Goal: Ask a question: Seek information or help from site administrators or community

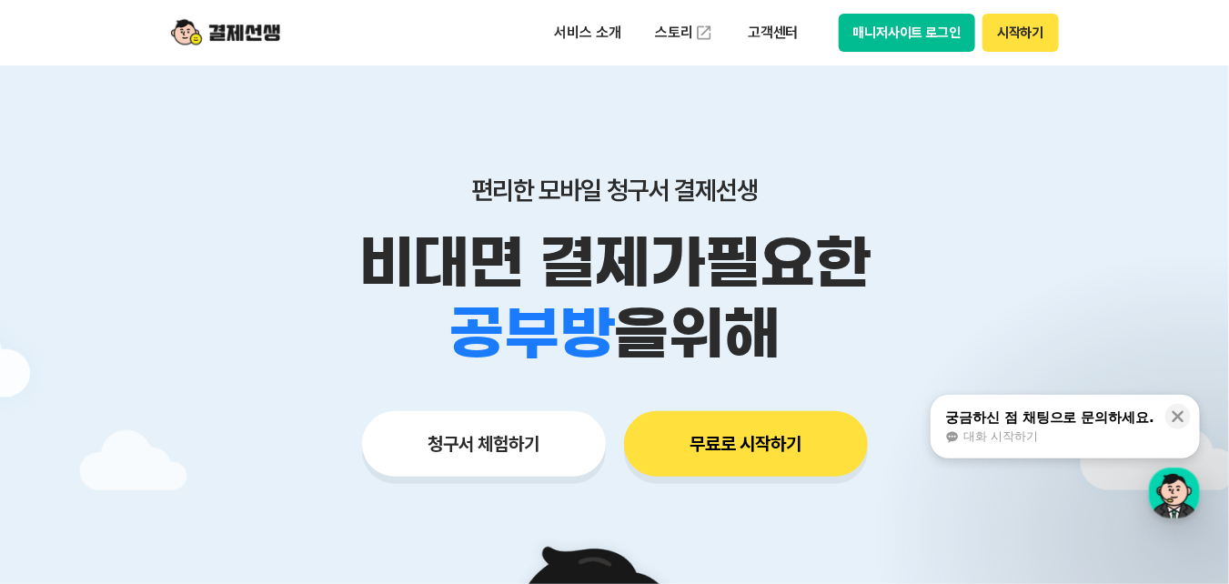
click at [893, 26] on button "매니저사이트 로그인" at bounding box center [907, 33] width 137 height 38
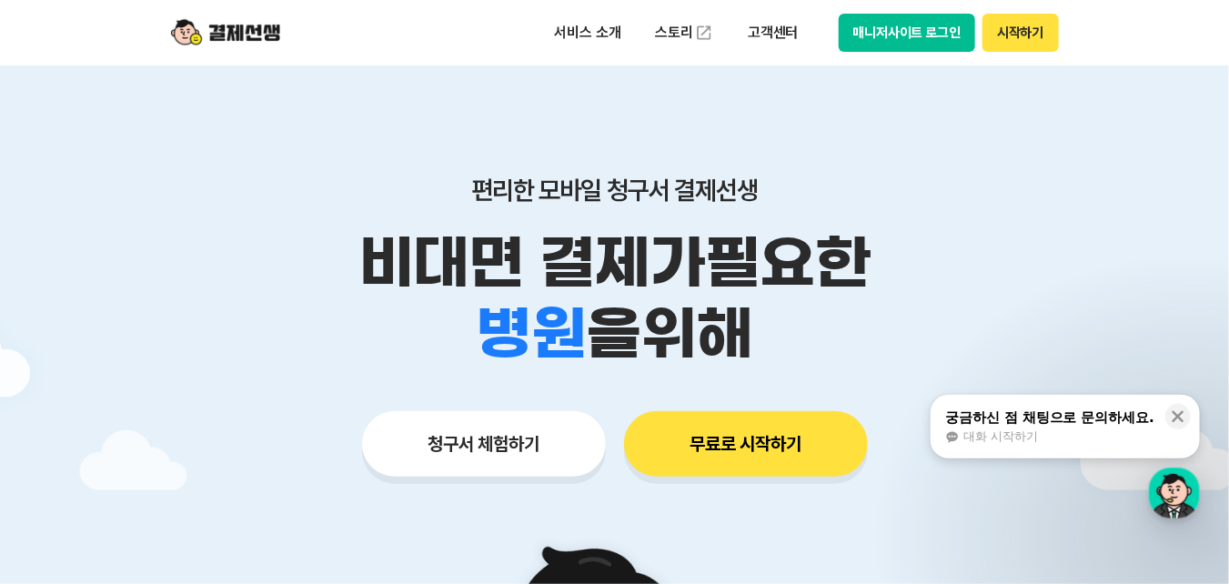
click at [1019, 417] on div "궁금하신 점 채팅으로 문의하세요." at bounding box center [1049, 417] width 209 height 18
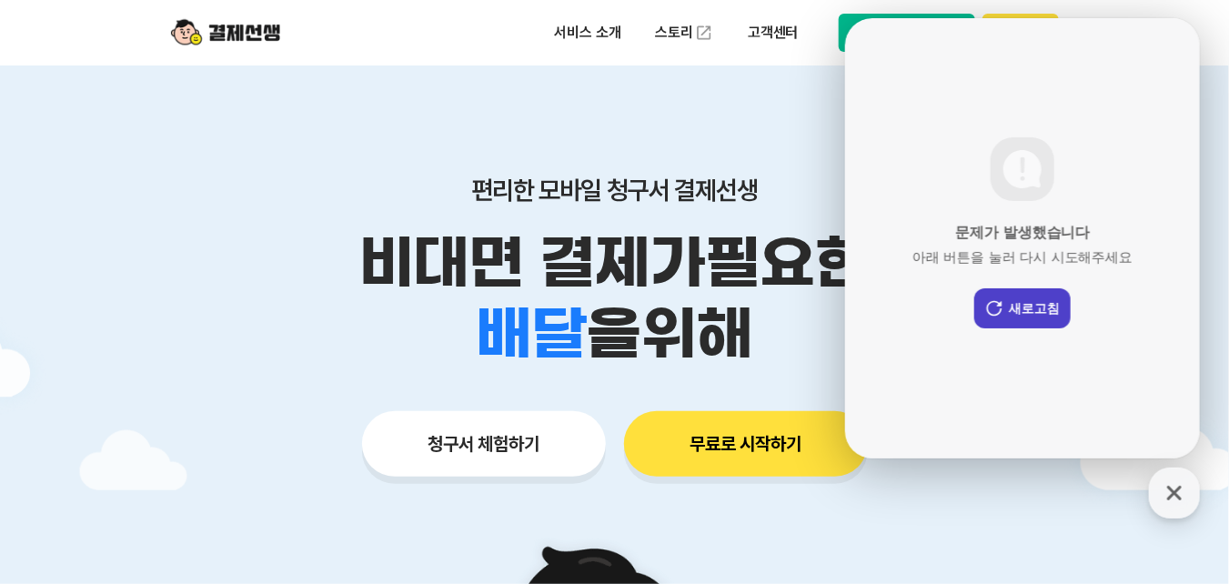
click at [1020, 304] on button "새로고침" at bounding box center [1021, 308] width 96 height 40
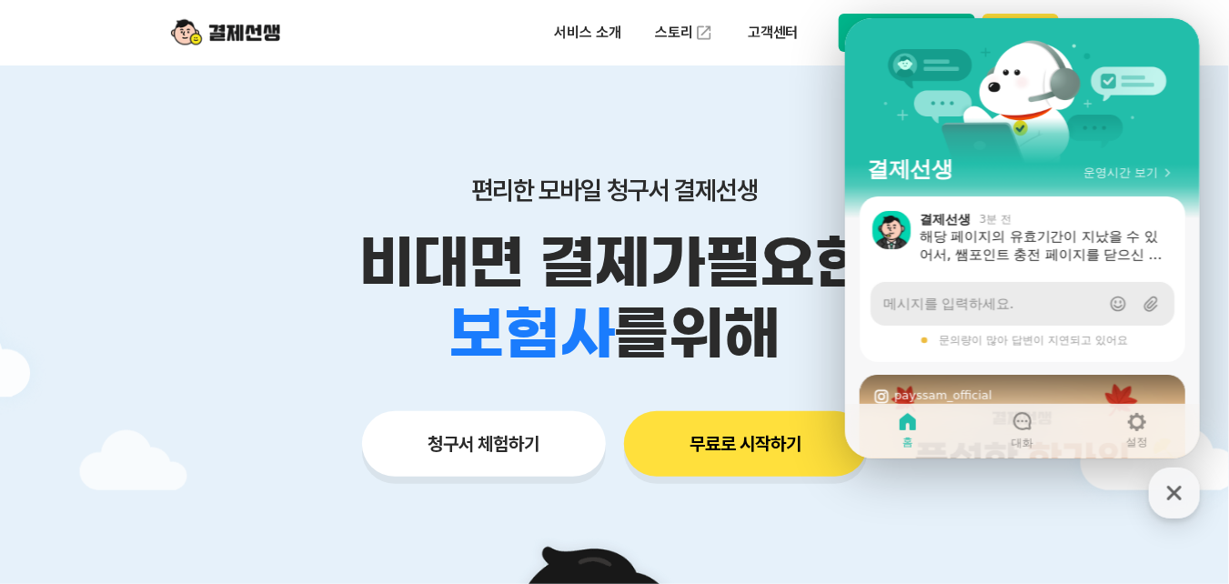
click at [996, 308] on span "메시지를 입력하세요." at bounding box center [947, 304] width 130 height 18
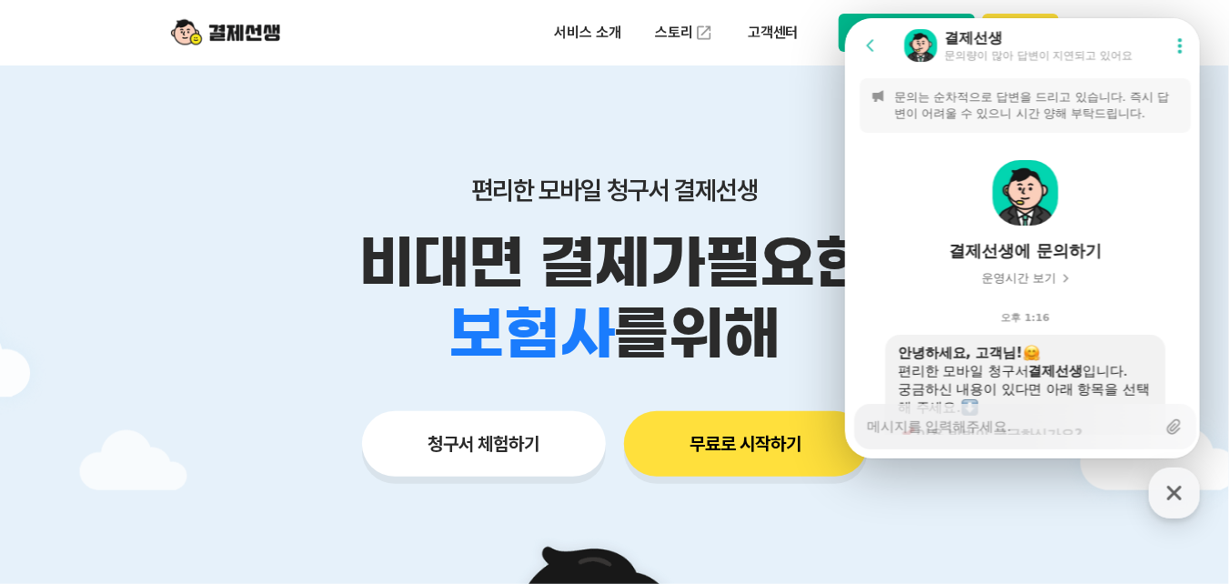
scroll to position [2714, 0]
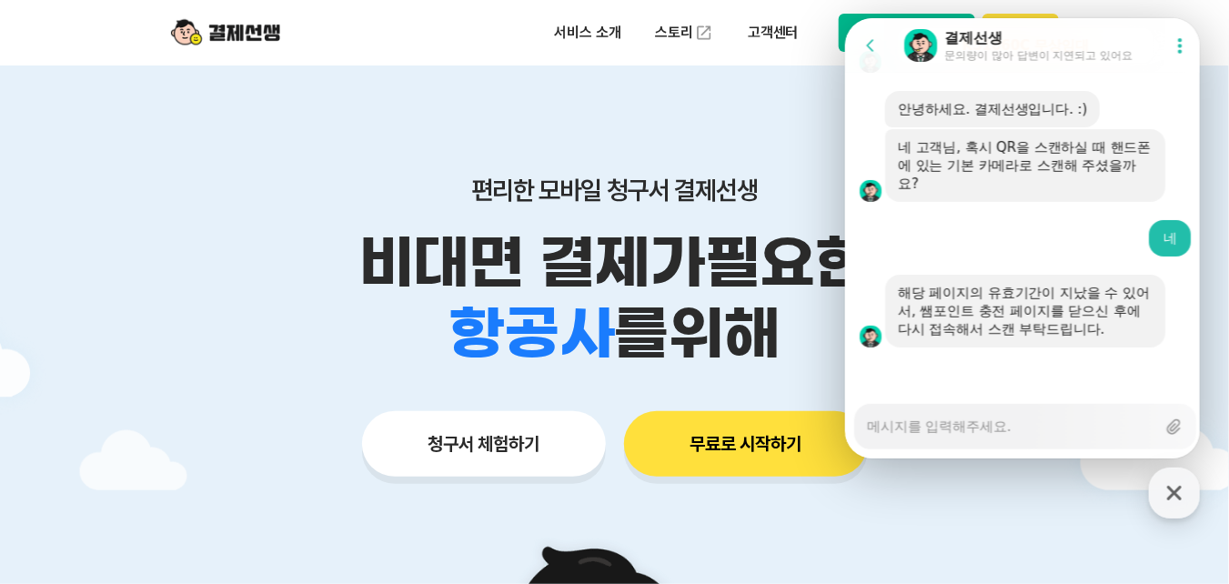
click at [951, 421] on textarea "Messenger Input Textarea" at bounding box center [1010, 420] width 288 height 31
type textarea "x"
type textarea "ㅇ"
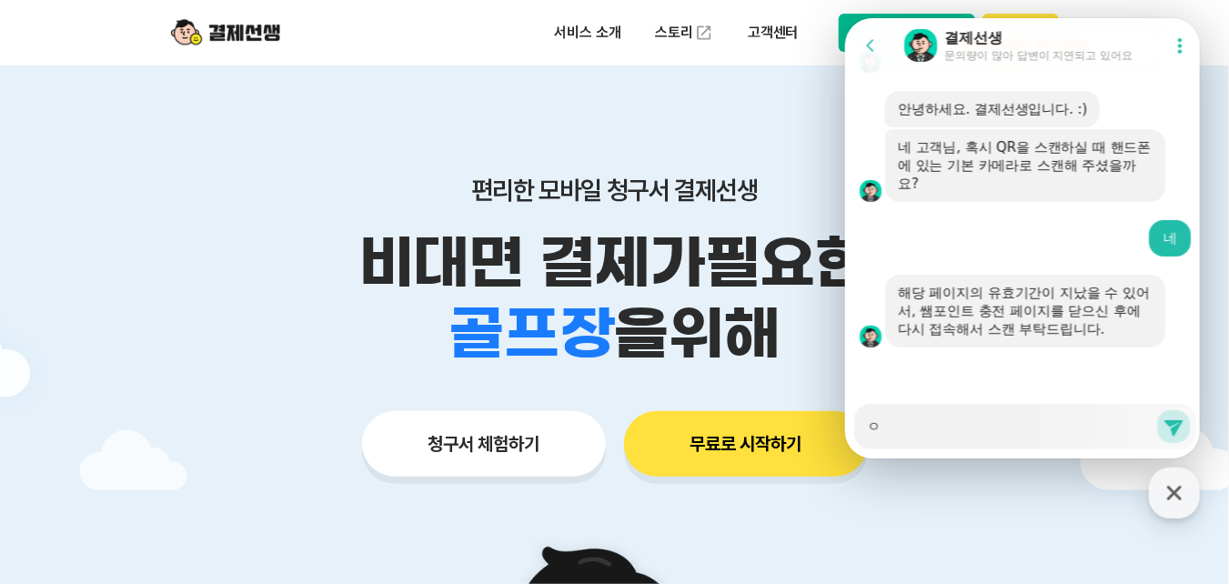
type textarea "x"
type textarea "이"
type textarea "x"
type textarea "익"
type textarea "x"
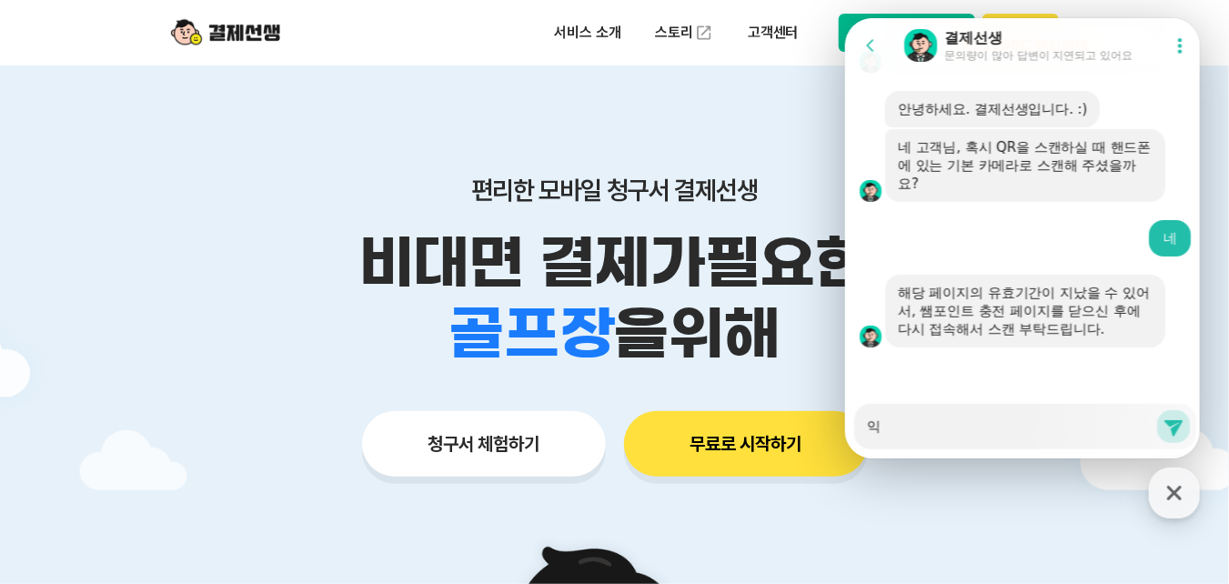
type textarea "이거"
type textarea "x"
type textarea "이건"
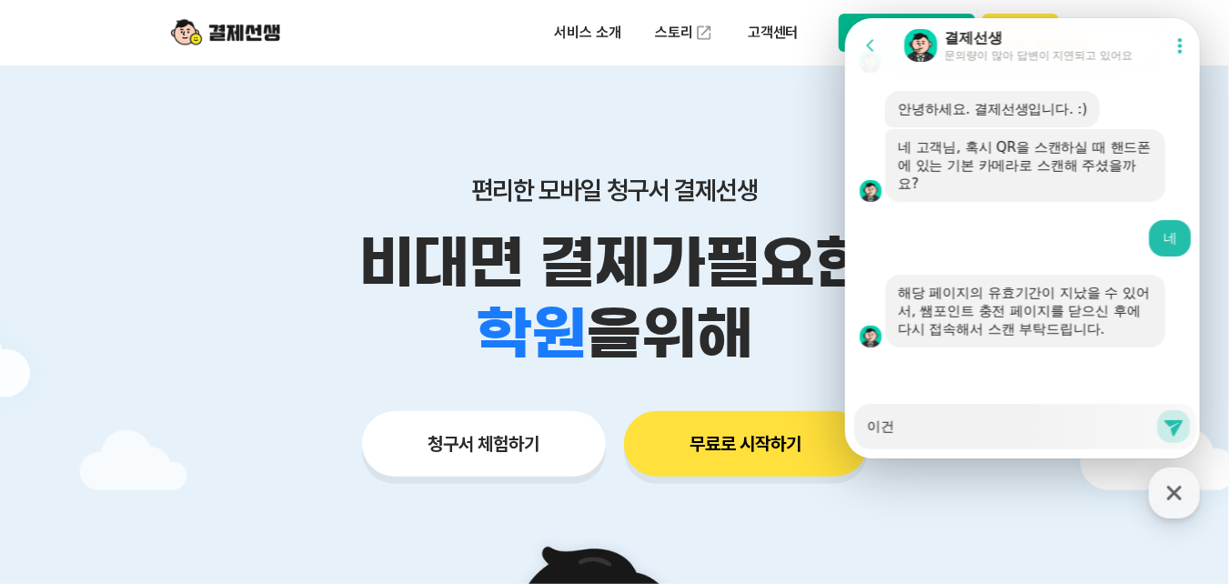
type textarea "x"
type textarea "이건ㅇ"
type textarea "x"
type textarea "이건으"
type textarea "x"
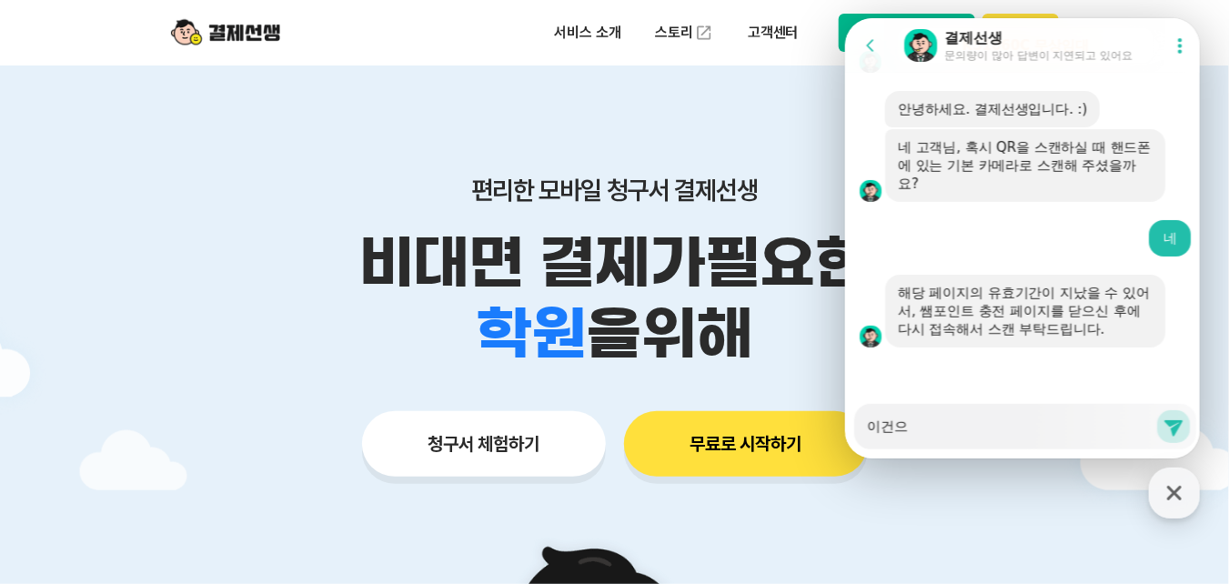
type textarea "[PERSON_NAME]"
type textarea "x"
type textarea "[PERSON_NAME]"
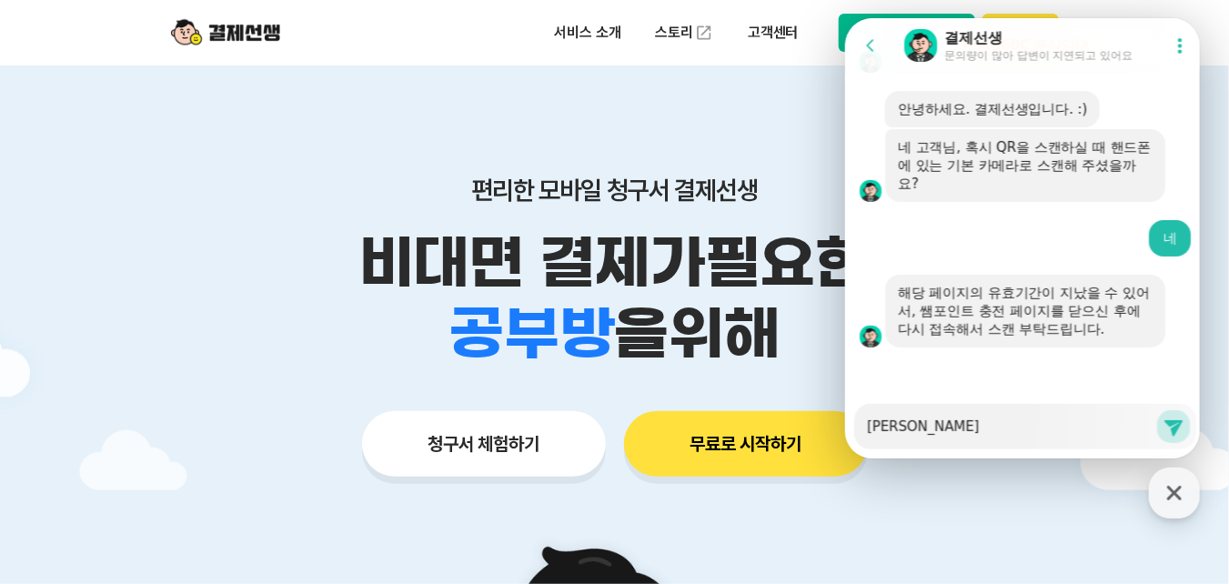
type textarea "x"
type textarea "이건은 ㅎ"
type textarea "x"
type textarea "[PERSON_NAME][PERSON_NAME]"
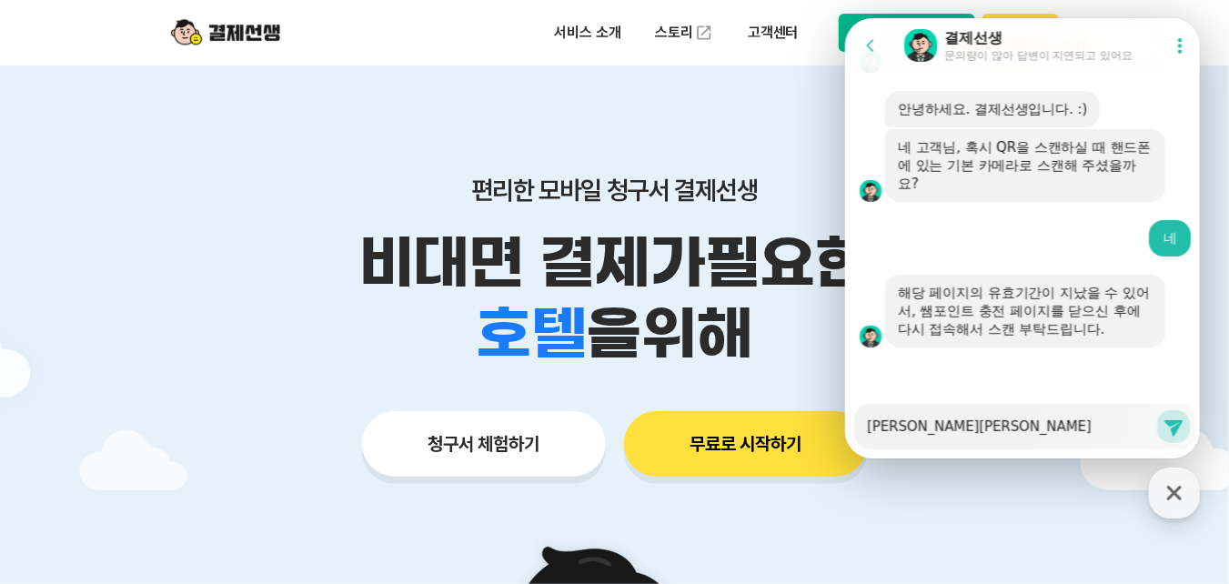
type textarea "x"
type textarea "이건은 ㅎ"
type textarea "x"
type textarea "[PERSON_NAME]"
type textarea "x"
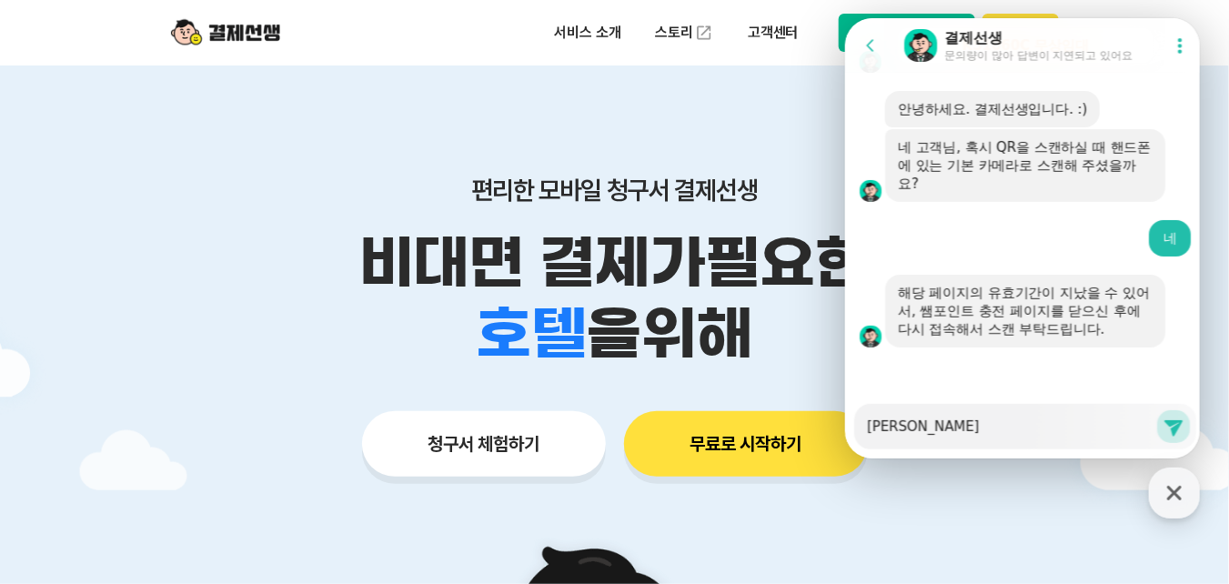
type textarea "[PERSON_NAME]"
type textarea "x"
type textarea "이건"
type textarea "x"
type textarea "이건ㅇ"
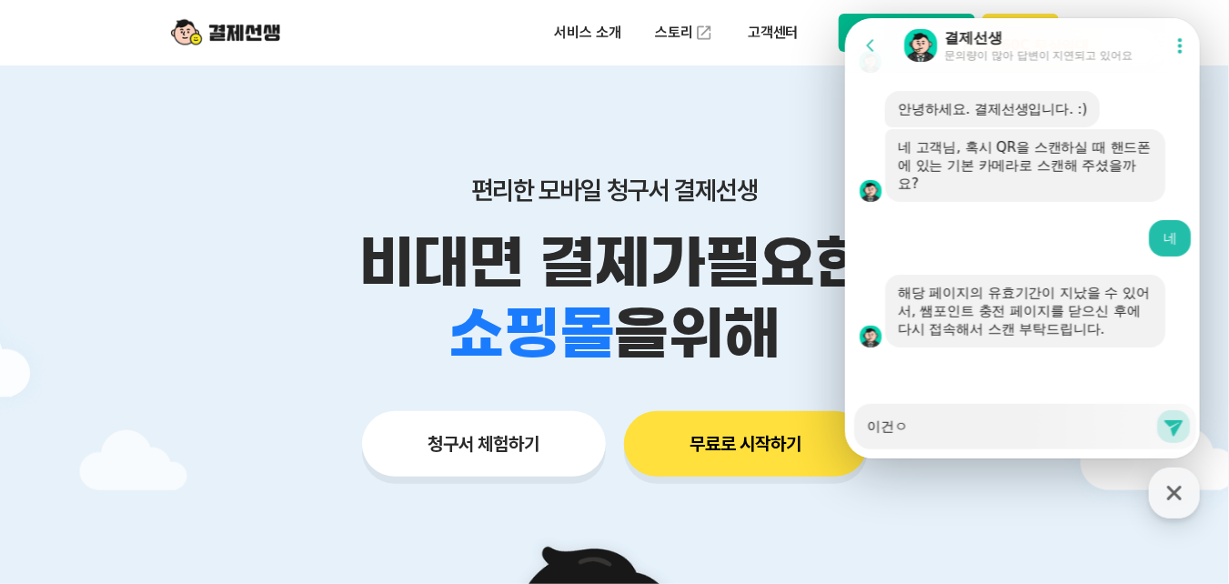
type textarea "x"
type textarea "이건으"
type textarea "x"
type textarea "[PERSON_NAME]"
type textarea "x"
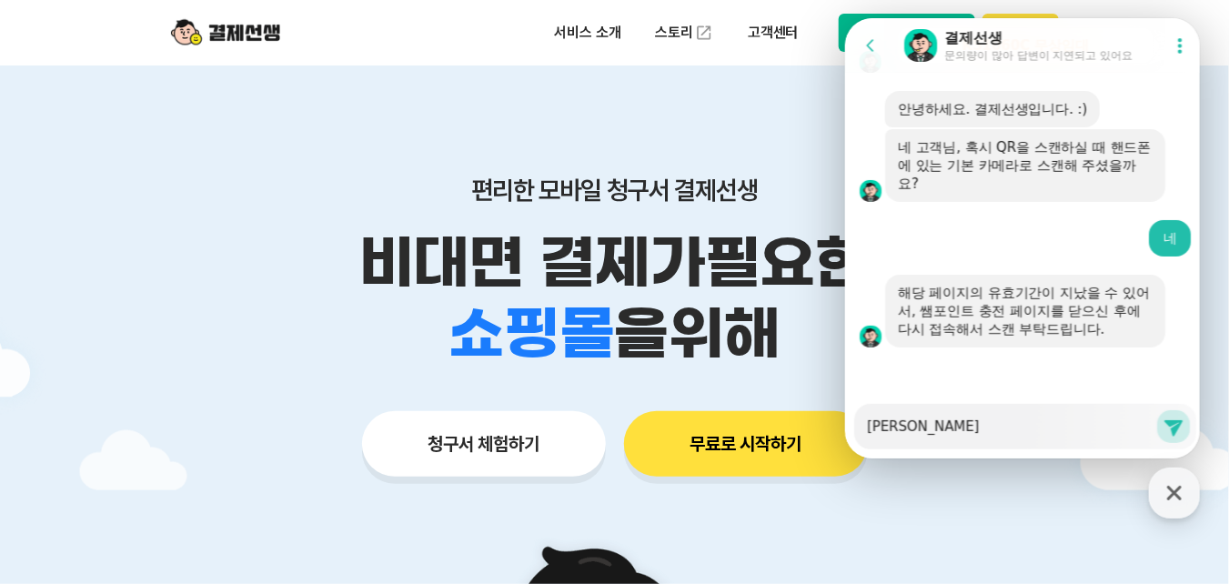
type textarea "[PERSON_NAME]"
type textarea "x"
type textarea "이건은 ㅎ"
type textarea "x"
type textarea "[PERSON_NAME][PERSON_NAME]"
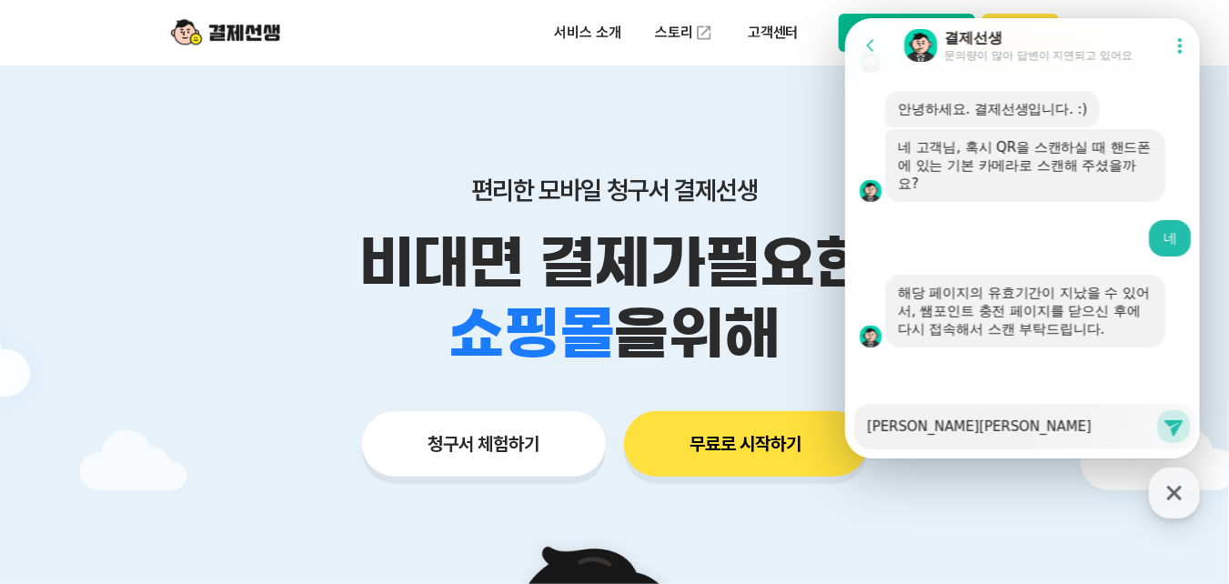
type textarea "x"
type textarea "이건은 핵"
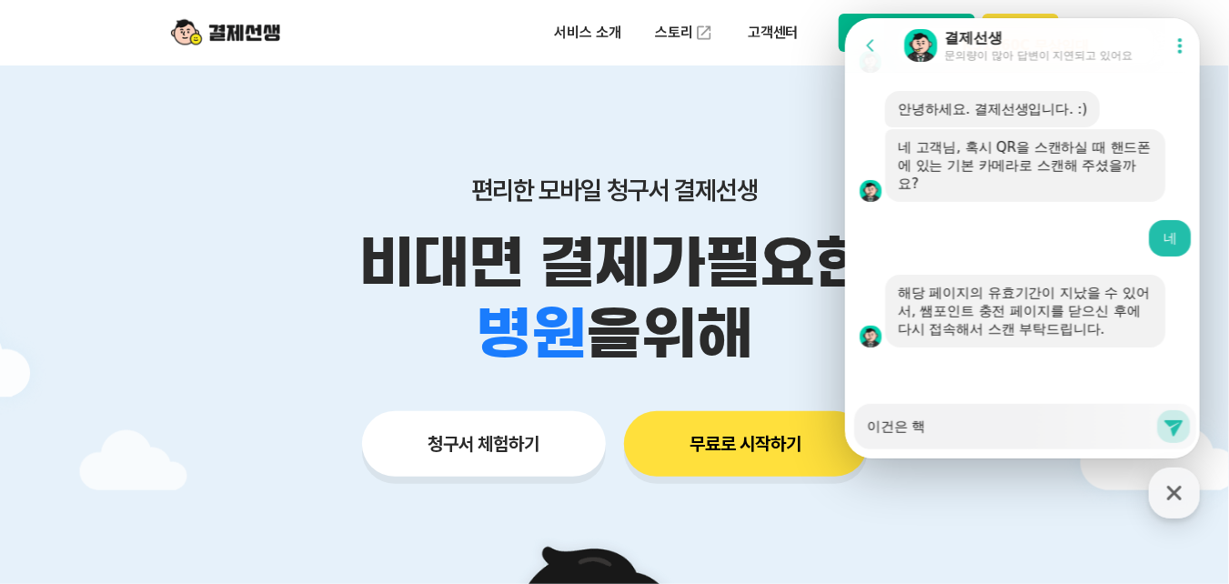
type textarea "x"
type textarea "[PERSON_NAME]은 해겨"
type textarea "x"
type textarea "[PERSON_NAME]은 해결"
type textarea "x"
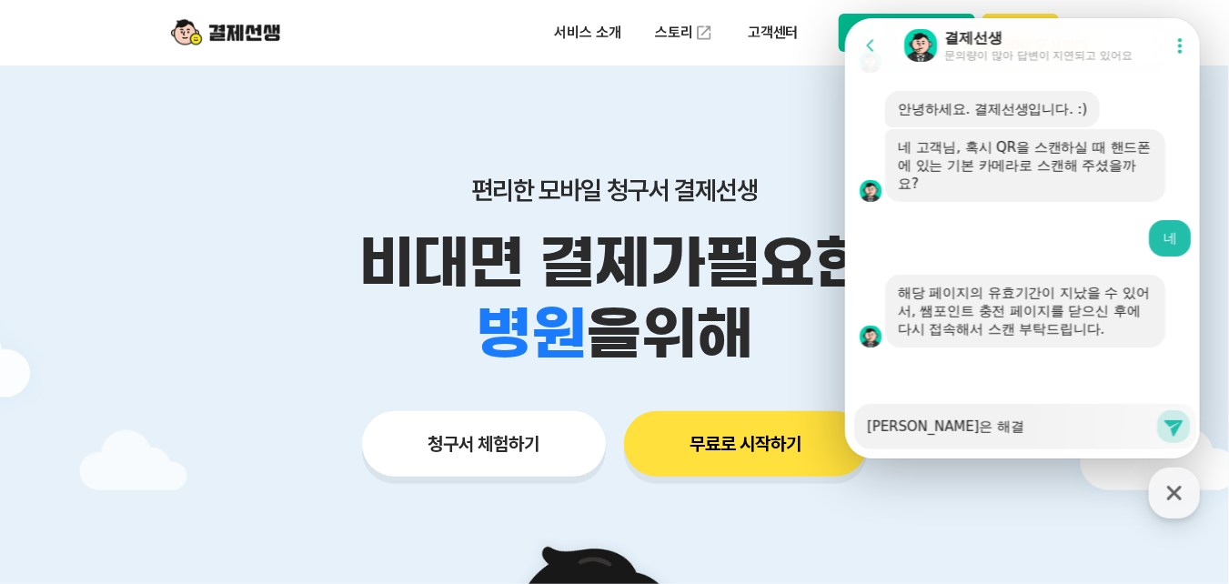
type textarea "[PERSON_NAME]은 해겷"
type textarea "x"
type textarea "이건은 해결해"
type textarea "x"
type textarea "[PERSON_NAME]은 해결했"
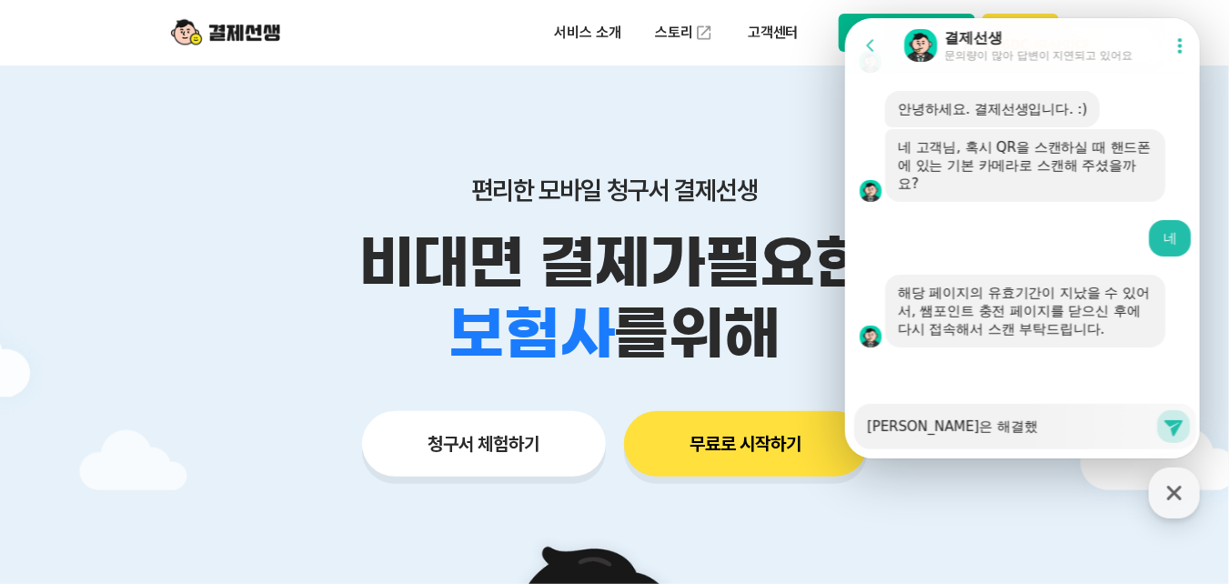
type textarea "x"
type textarea "이건은 해결했ㅅ"
type textarea "x"
type textarea "[PERSON_NAME]은 해결했스"
type textarea "x"
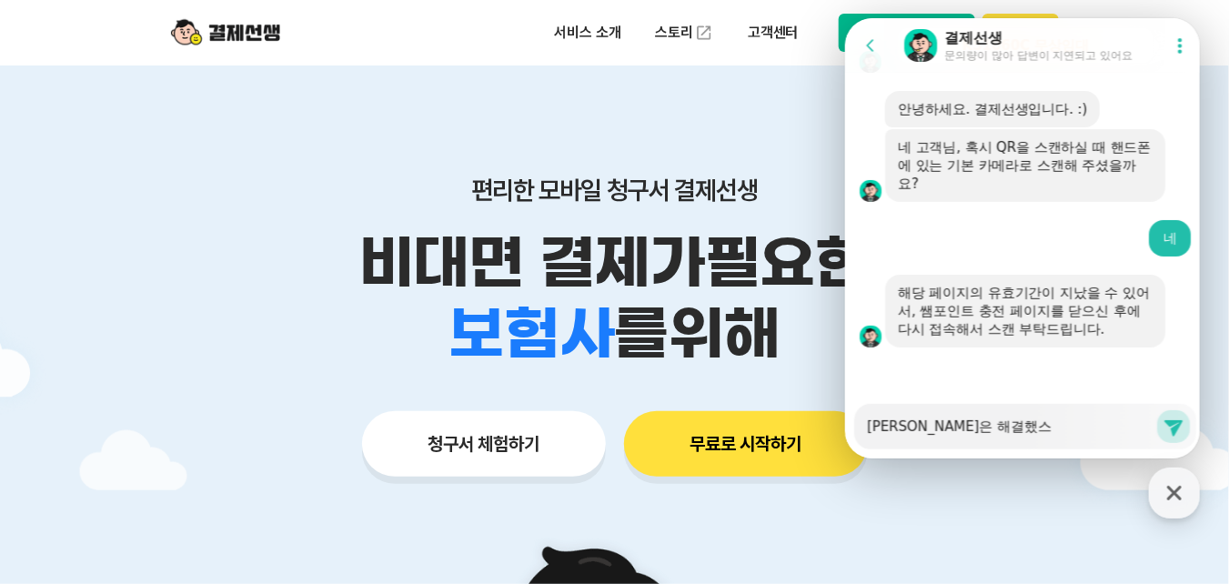
type textarea "[PERSON_NAME]은 해결했습"
type textarea "x"
type textarea "이건은 해결했습ㄴ"
type textarea "x"
type textarea "[PERSON_NAME]은 해결했습니"
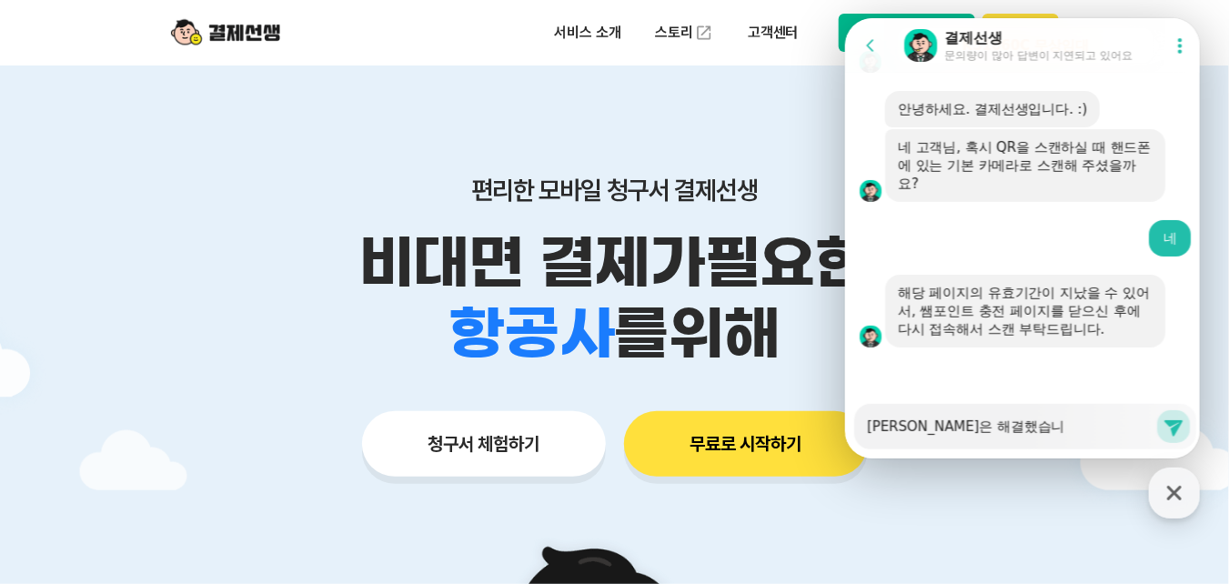
type textarea "x"
type textarea "이건은 해결했습닏"
type textarea "x"
type textarea "[PERSON_NAME]은 해결했습니다"
type textarea "x"
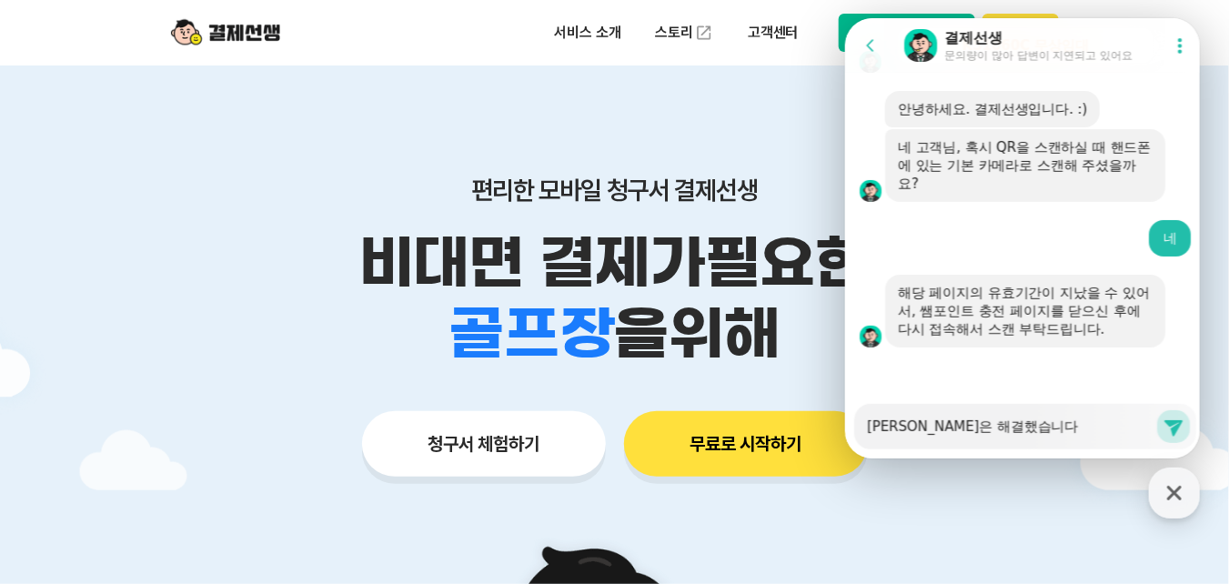
type textarea "[PERSON_NAME]은 해결했습니다."
type textarea "x"
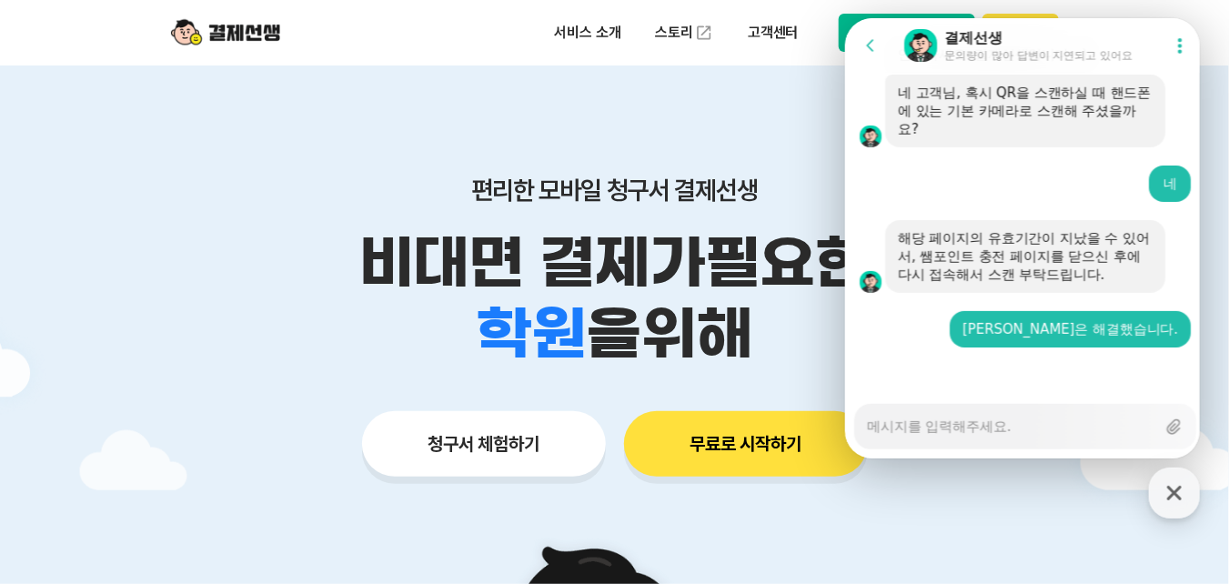
type textarea "x"
type textarea "ㅈ"
type textarea "x"
type textarea "자"
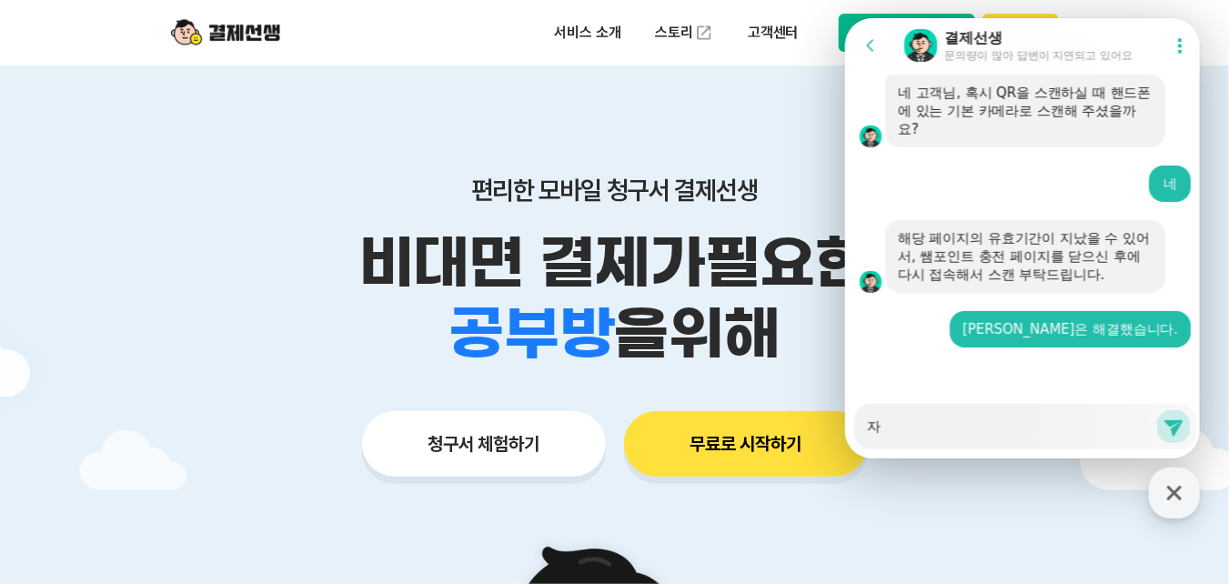
type textarea "x"
type textarea "잗"
type textarea "x"
type textarea "자도"
type textarea "x"
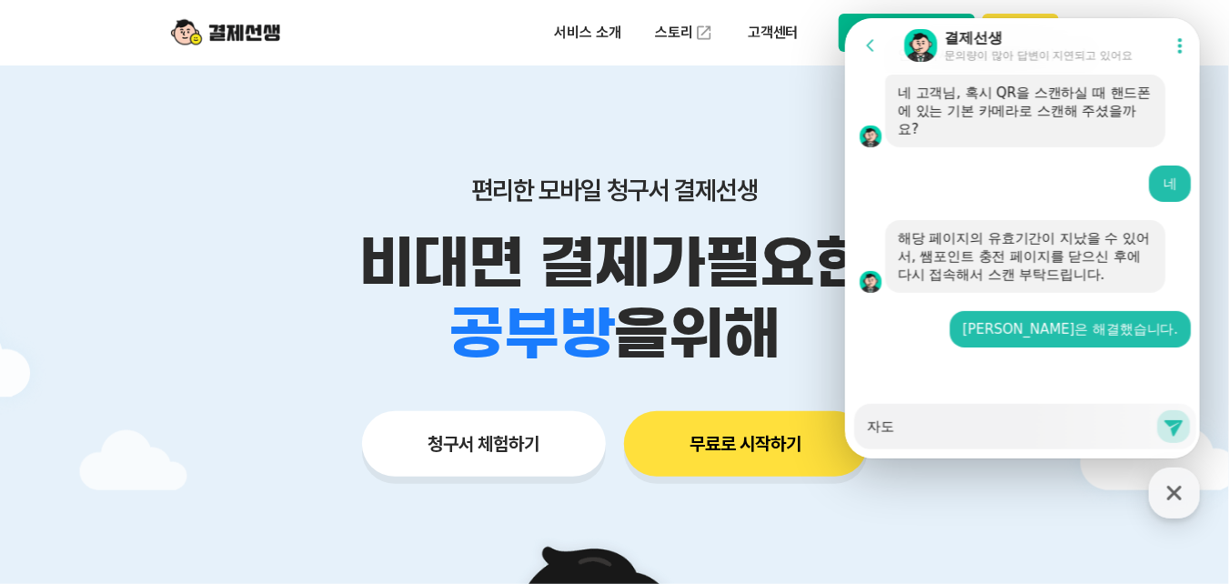
type textarea "자동"
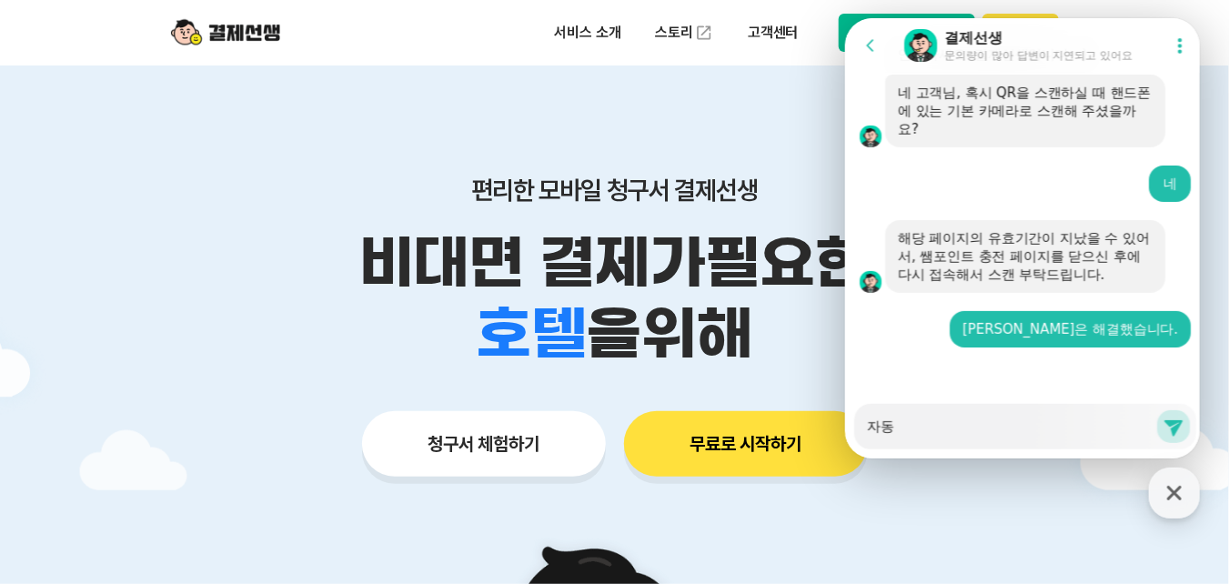
type textarea "x"
type textarea "자동ㅊ"
type textarea "x"
type textarea "자동처"
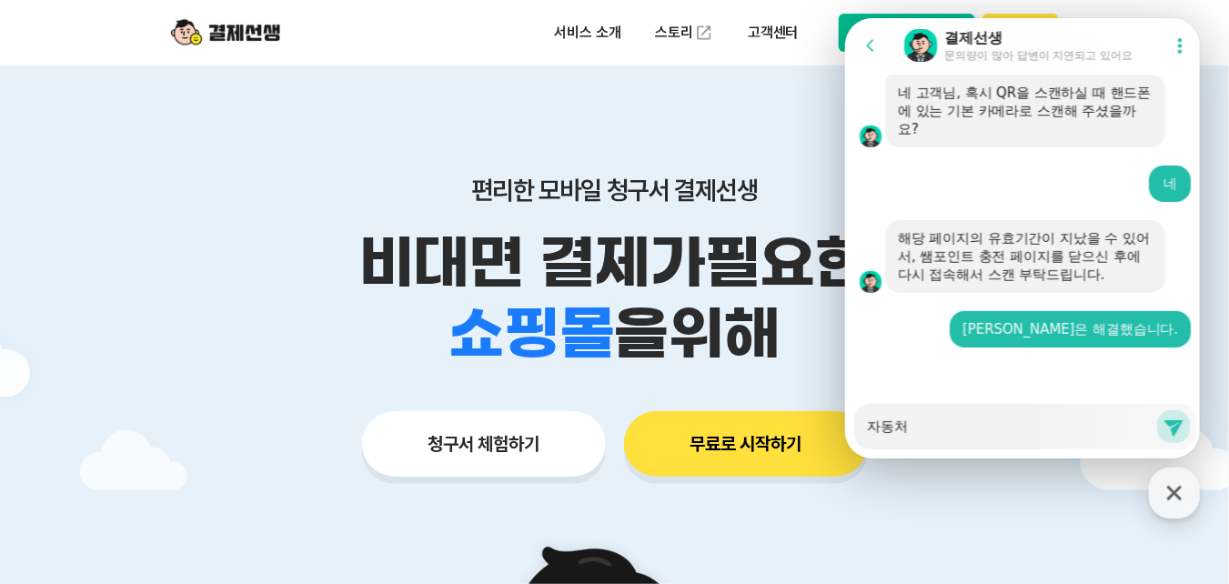
type textarea "x"
type textarea "자동청"
type textarea "x"
type textarea "자동청ㄱ"
type textarea "x"
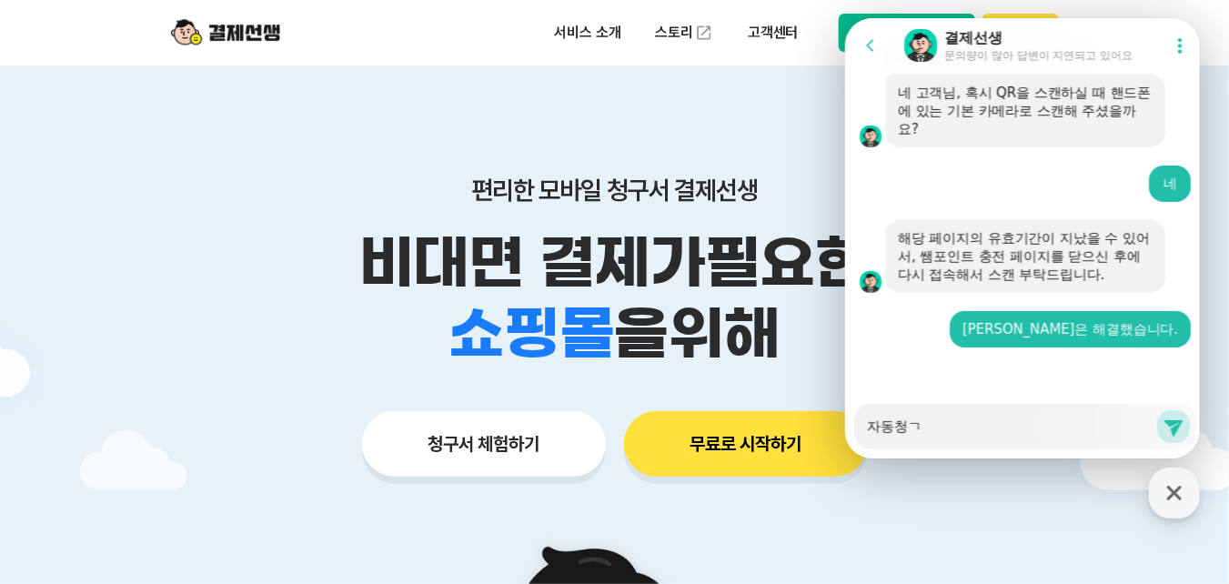
type textarea "자동청구"
type textarea "x"
type textarea "자동청국"
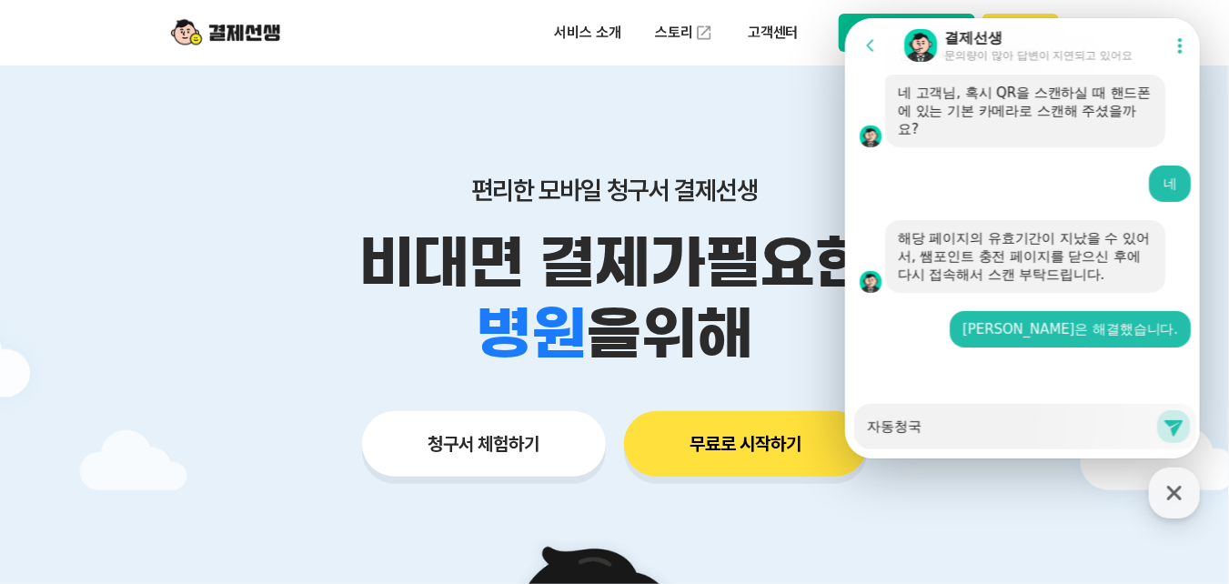
type textarea "x"
type textarea "자동청구"
type textarea "x"
type textarea "자동청굿"
type textarea "x"
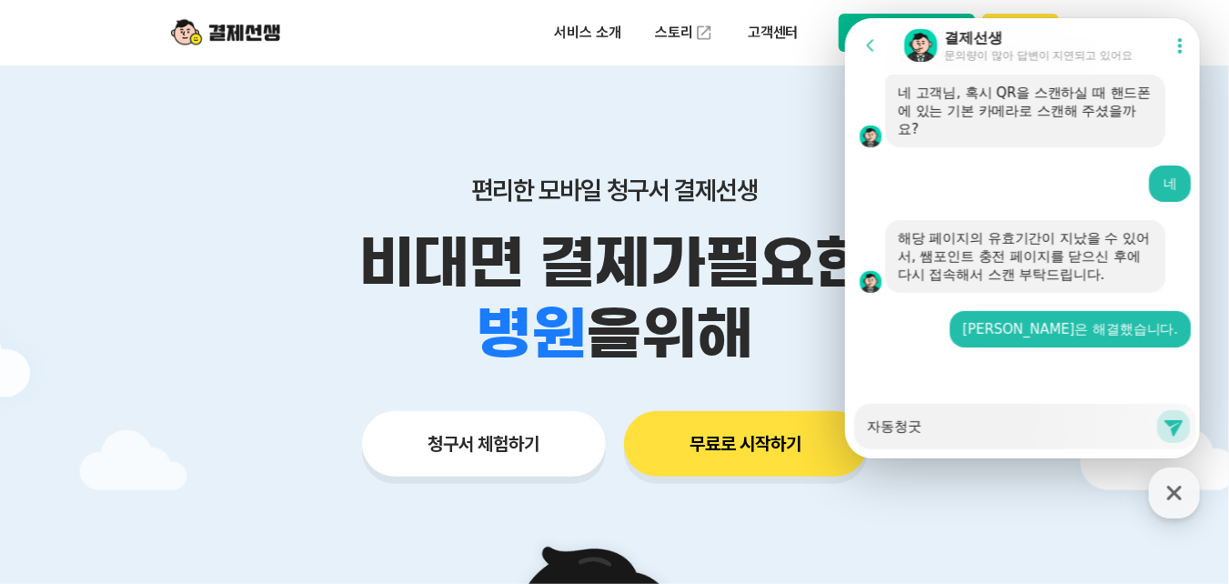
type textarea "자동청구시"
type textarea "x"
type textarea "자동청구신"
type textarea "x"
type textarea "자동청구신ㅊ"
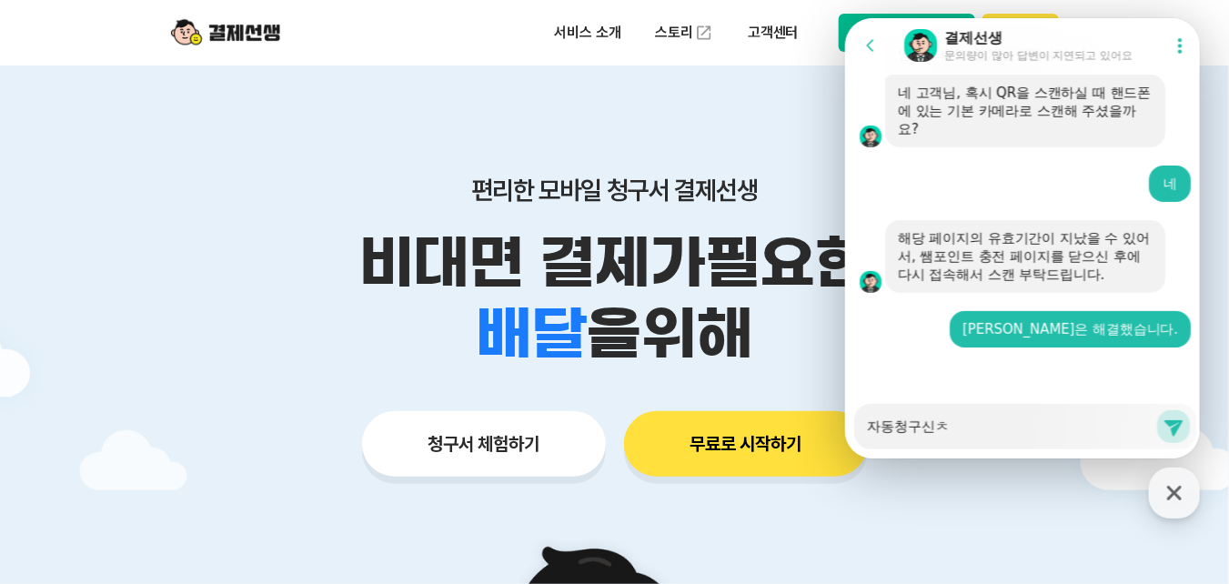
type textarea "x"
type textarea "자동청구신처"
type textarea "x"
type textarea "자동청구신청"
type textarea "x"
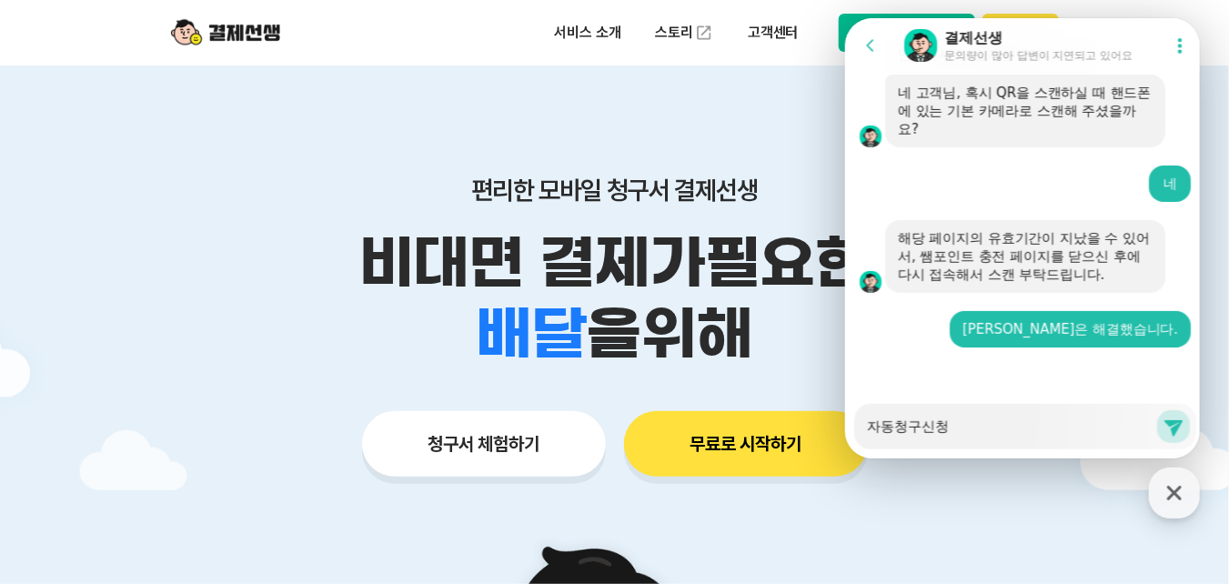
type textarea "자동청구신청ㅇ"
type textarea "x"
type textarea "자동청구신청이"
type textarea "x"
type textarea "자동청구신청이"
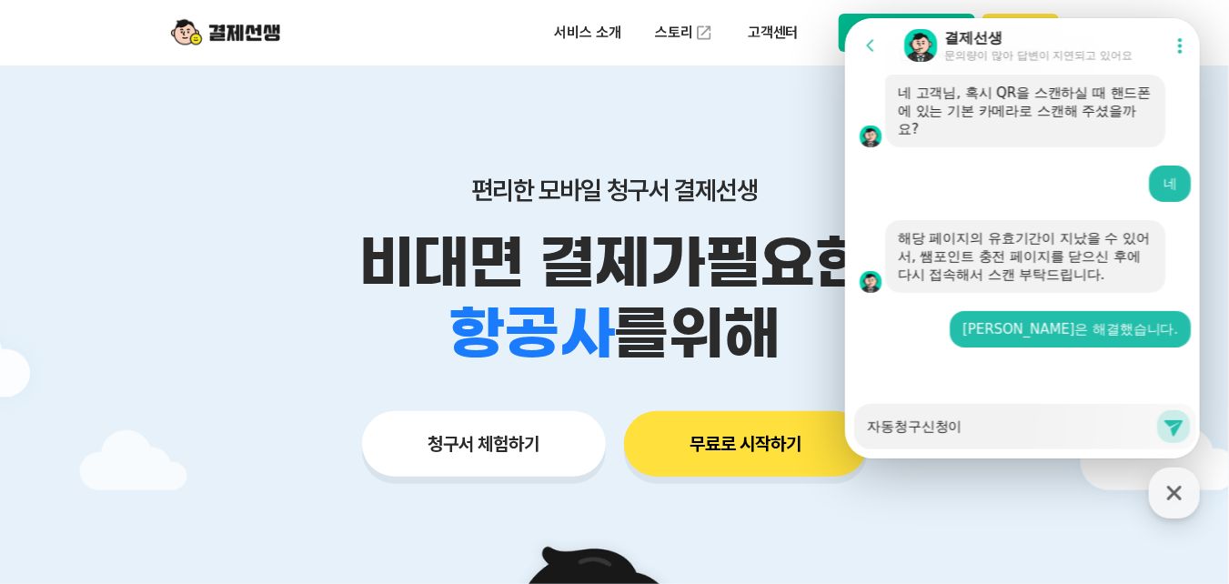
type textarea "x"
type textarea "자동청구신청이 ㄷ"
type textarea "x"
type textarea "자동청구신청이 도"
type textarea "x"
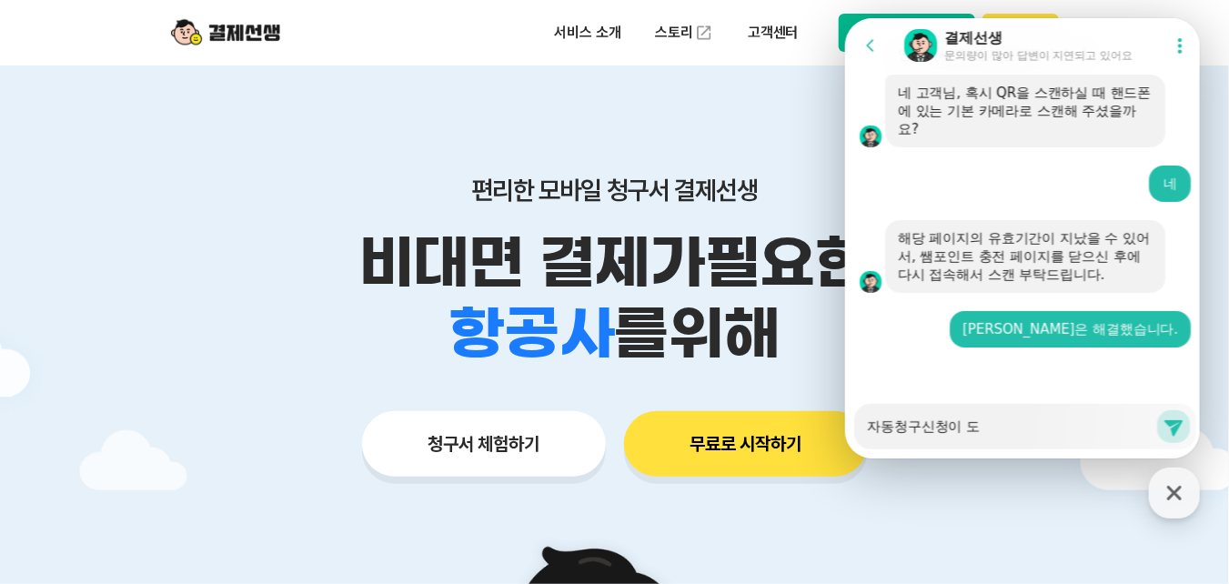
type textarea "자동청구신청이 되"
type textarea "x"
type textarea "자동청구신청이 됭"
type textarea "x"
type textarea "자동청구신청이 되어"
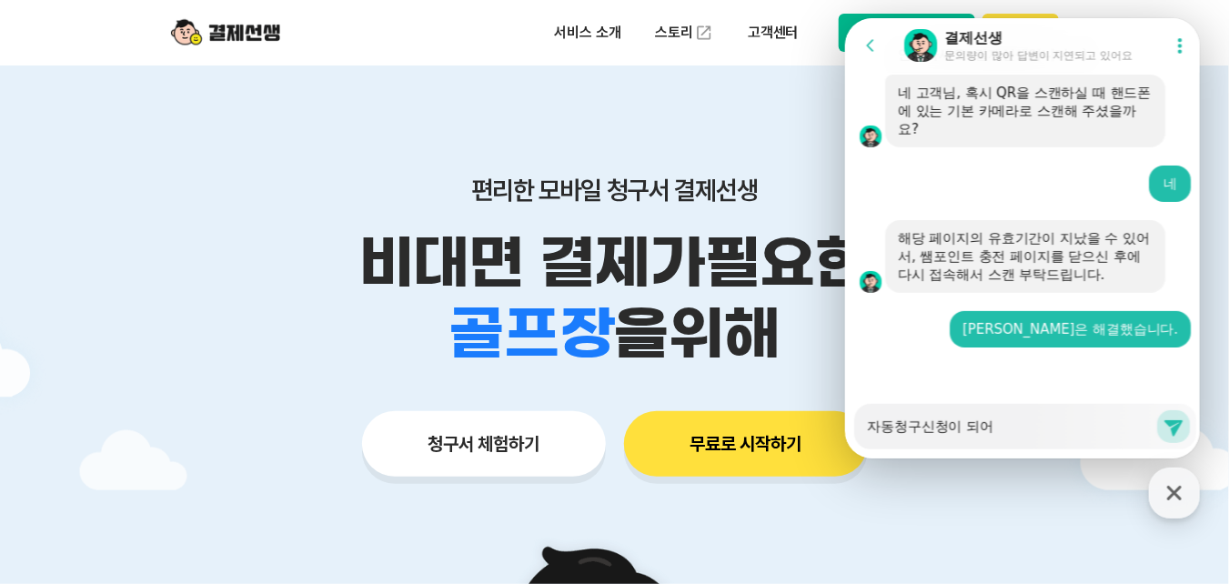
type textarea "x"
type textarea "자동청구신청이 되엉"
type textarea "x"
type textarea "자동청구신청이 되어이"
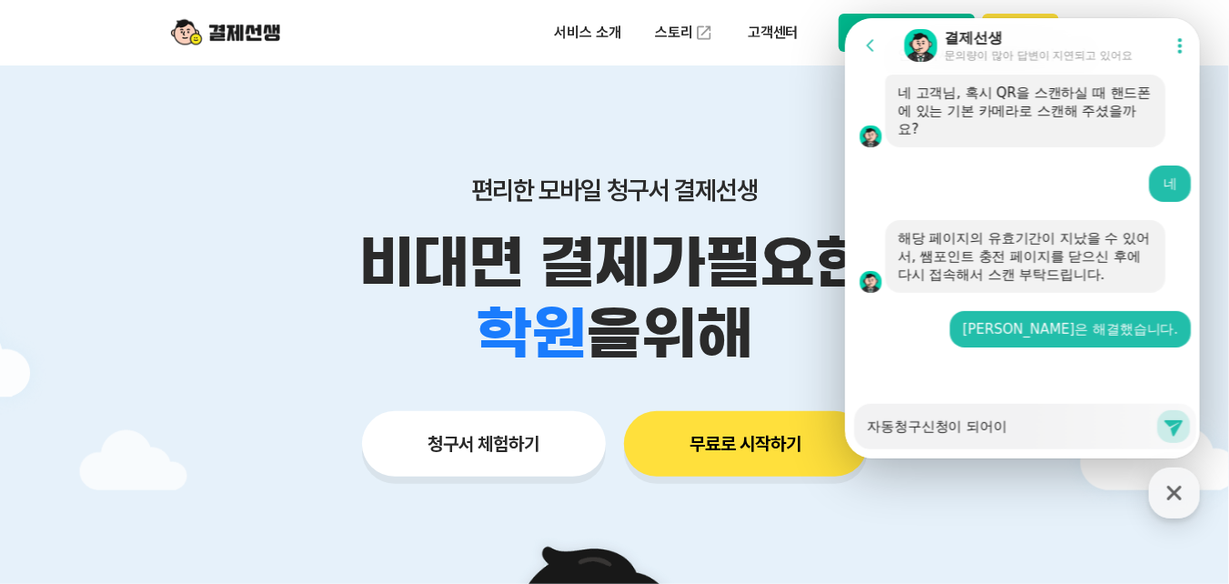
type textarea "x"
type textarea "자동청구신청이 되어있"
type textarea "x"
type textarea "자동청구신청이 되어있ㄴ"
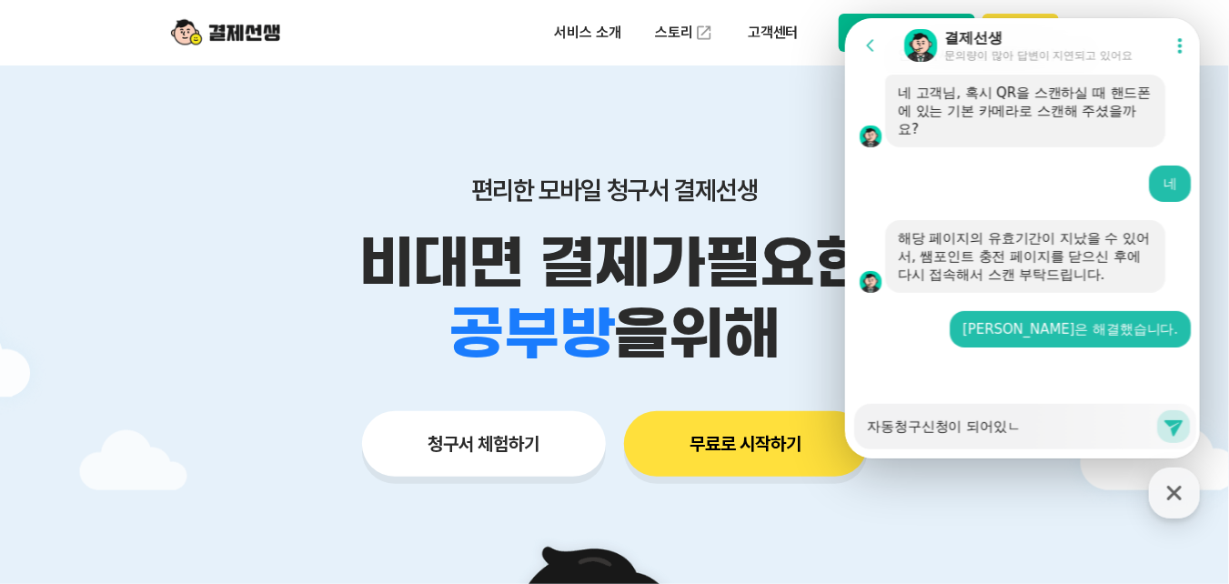
type textarea "x"
type textarea "자동청구신청이 되어있느"
type textarea "x"
type textarea "자동청구신청이 되어있는"
type textarea "x"
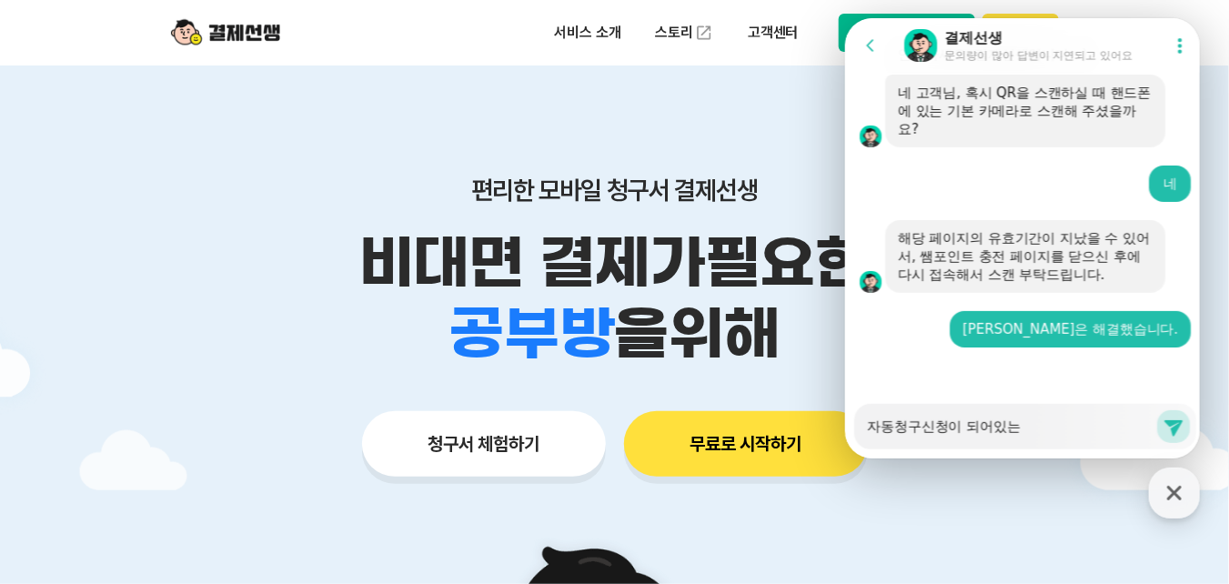
type textarea "자동청구신청이 되어있는ㄷ"
type textarea "x"
type textarea "자동청구신청이 되어있는데"
type textarea "x"
type textarea "자동청구신청이 되어있는데"
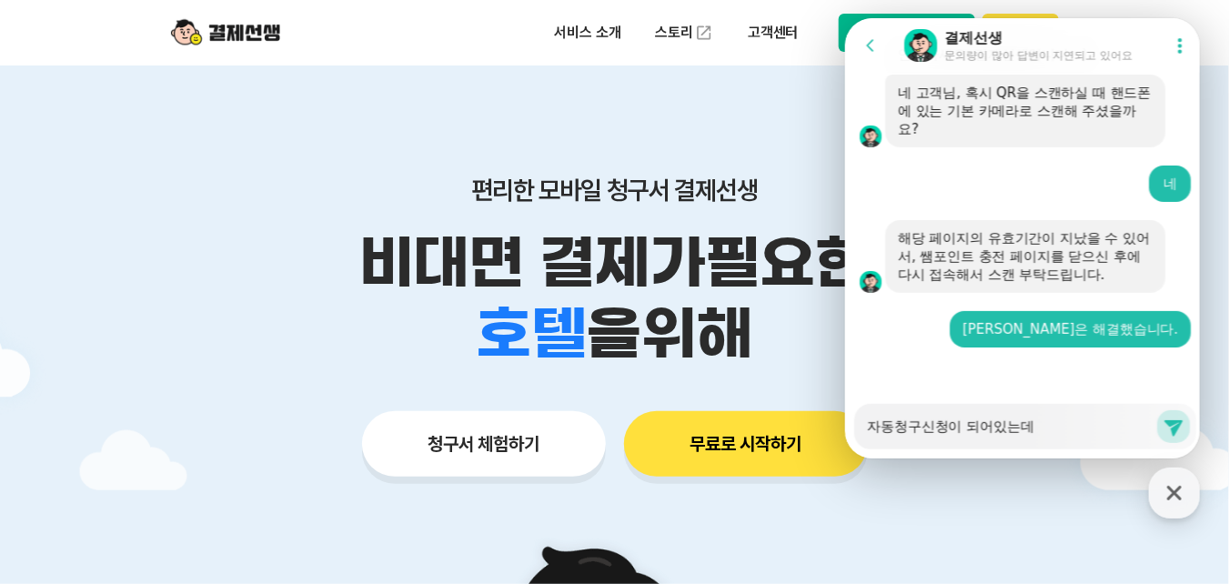
type textarea "x"
type textarea "자동청구신청이 되어있는데 ㅇ"
type textarea "x"
type textarea "자동청구신청이 되어있는데 오"
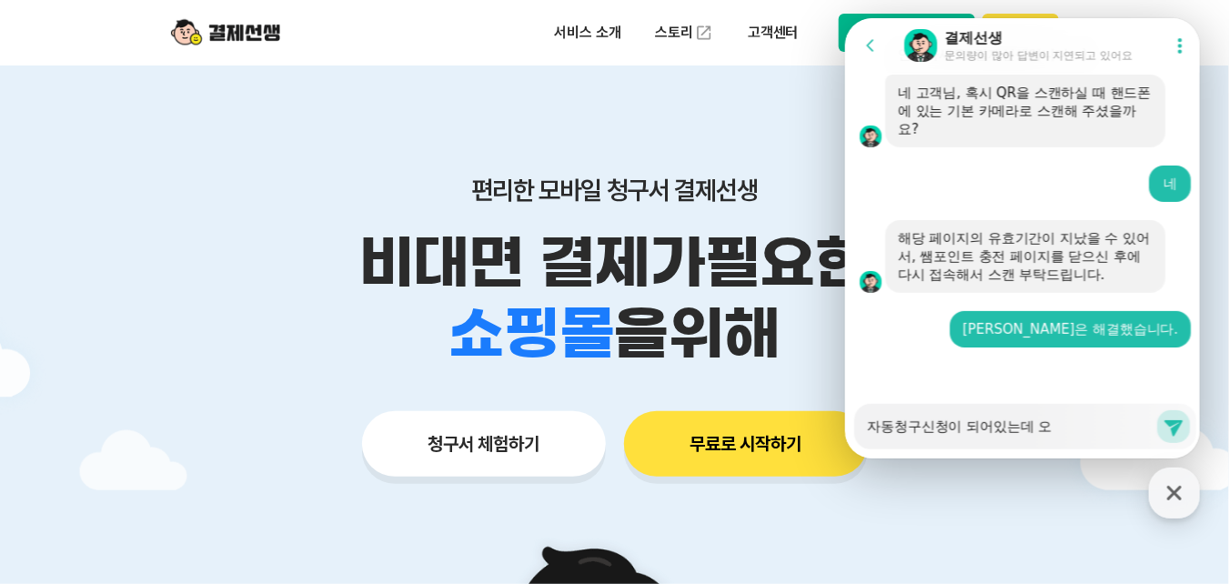
type textarea "x"
type textarea "자동청구신청이 되어있는데 왜"
type textarea "x"
type textarea "자동청구신청이 되어있는데 왜"
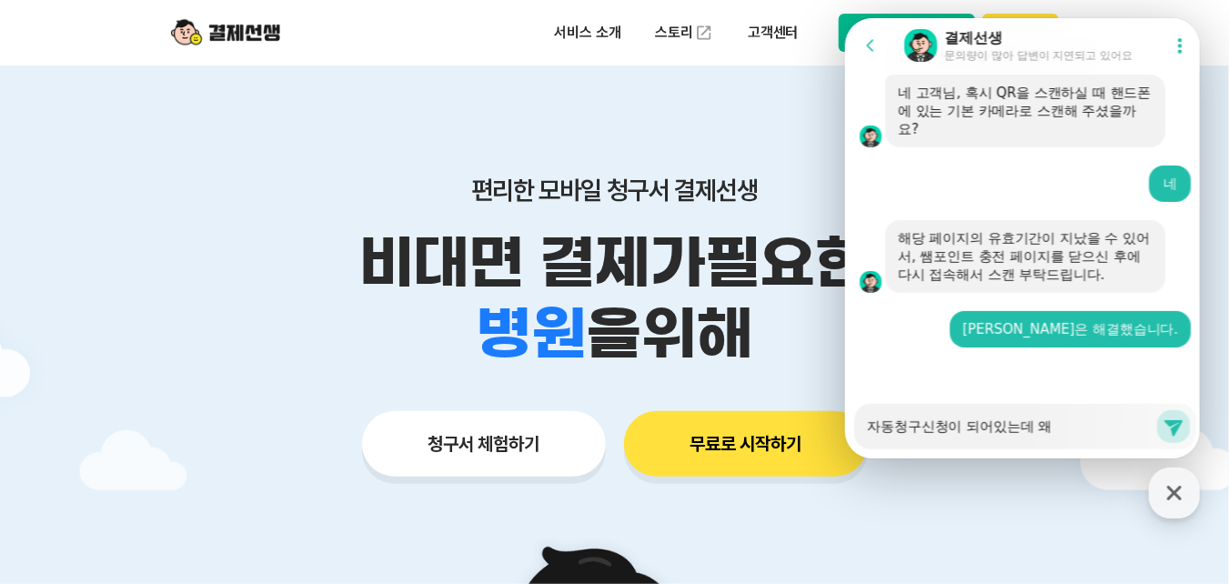
type textarea "x"
type textarea "자동청구신청이 되어있는데 왜 ㅈ"
type textarea "x"
type textarea "자동청구신청이 되어있는데 왜 자"
type textarea "x"
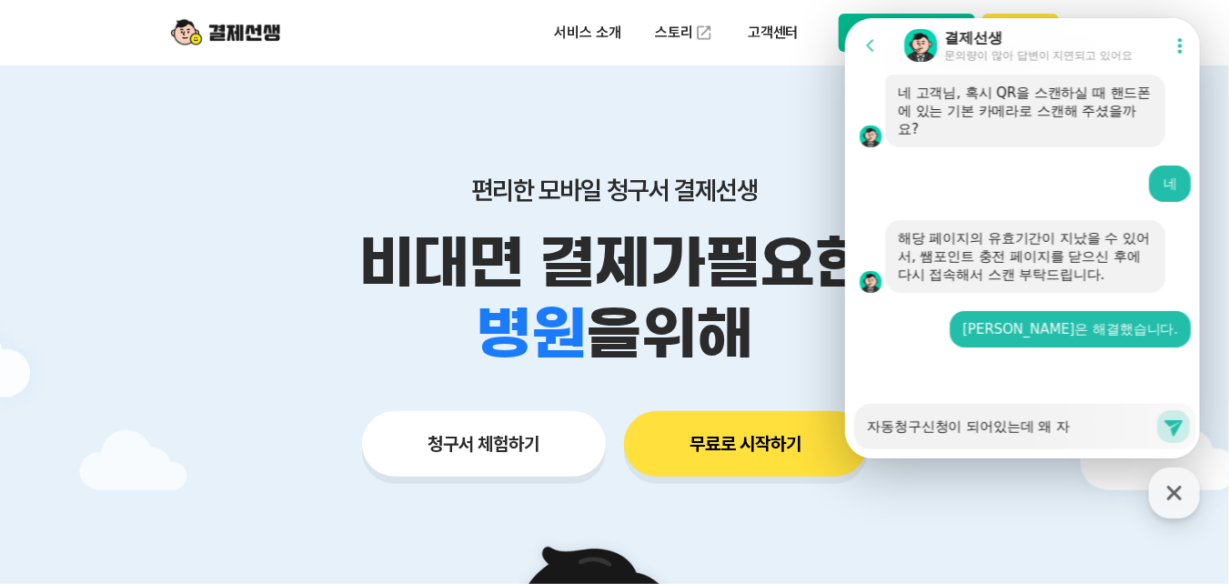
type textarea "자동청구신청이 되어있는데 왜 잗"
type textarea "x"
type textarea "자동청구신청이 되어있는데 왜 자도"
type textarea "x"
type textarea "자동청구신청이 되어있는데 왜 자동"
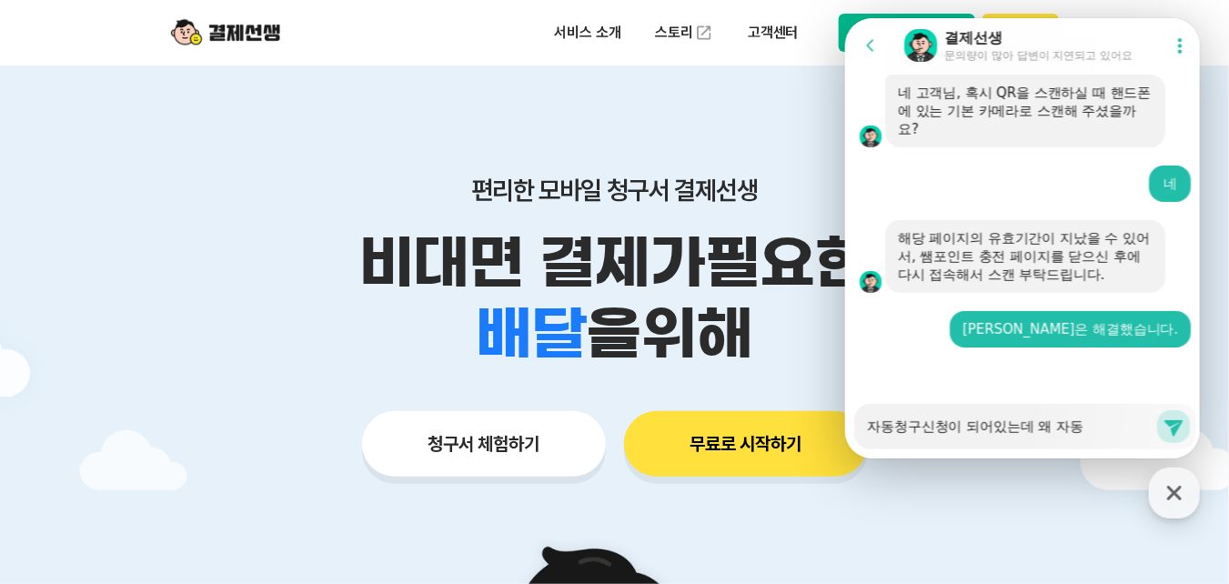
type textarea "x"
type textarea "자동청구신청이 되어있는데 왜 자동ㅊ"
type textarea "x"
type textarea "자동청구신청이 되어있는데 왜 자동처"
type textarea "x"
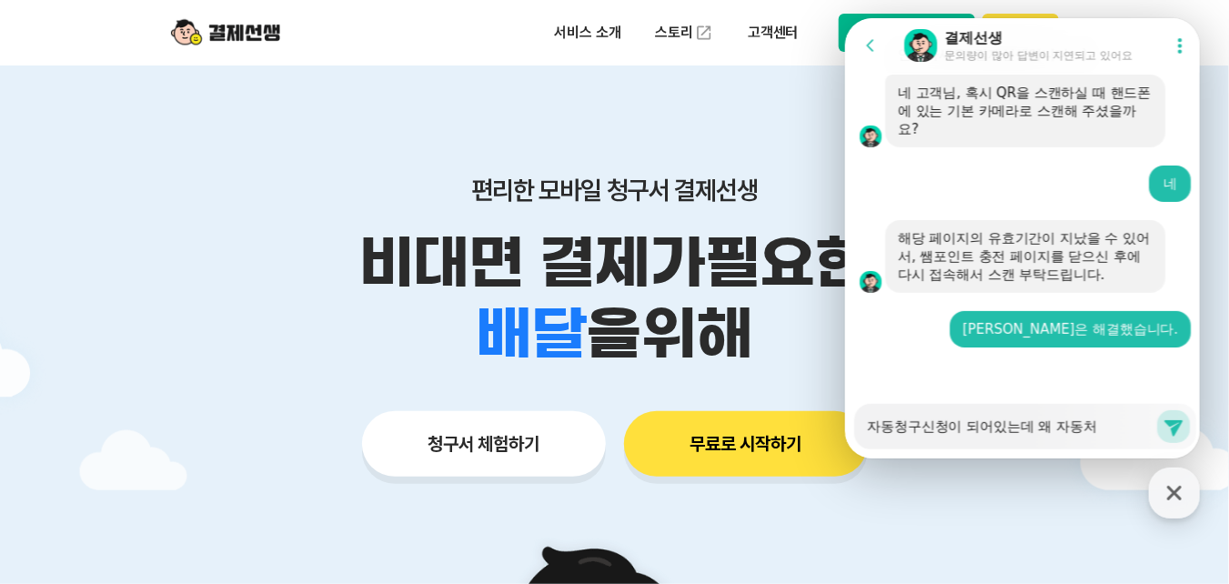
type textarea "자동청구신청이 되어있는데 왜 자동청"
type textarea "x"
type textarea "자동청구신청이 되어있는데 왜 자동청ㄱ"
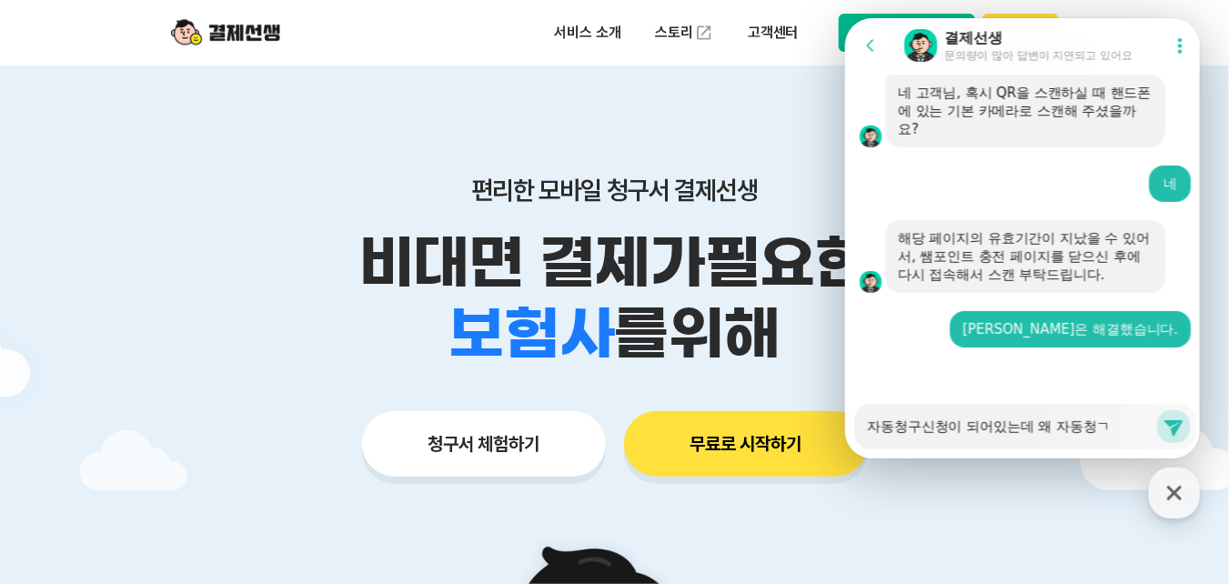
type textarea "x"
type textarea "자동청구신청이 되어있는데 왜 자동청구"
type textarea "x"
type textarea "자동청구신청이 되어있는데 왜 자동청굳"
type textarea "x"
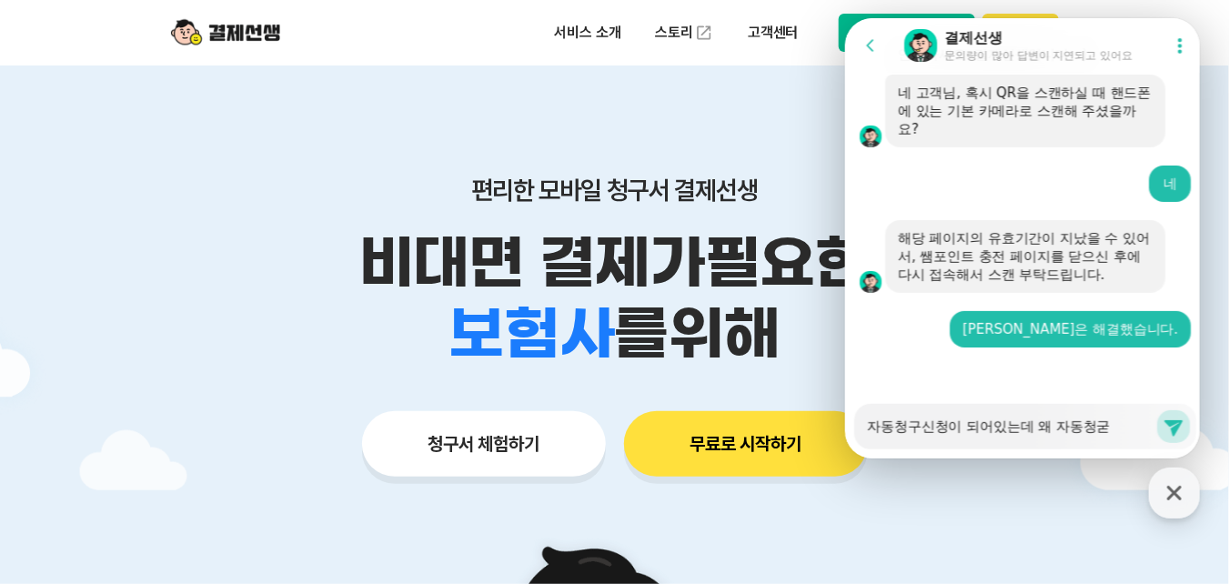
type textarea "자동청구신청이 되어있는데 왜 자동청구"
type textarea "x"
type textarea "자동청구신청이 되어있는데 왜 자동청국"
type textarea "x"
type textarea "자동청구신청이 되어있는데 왜 자동청구가"
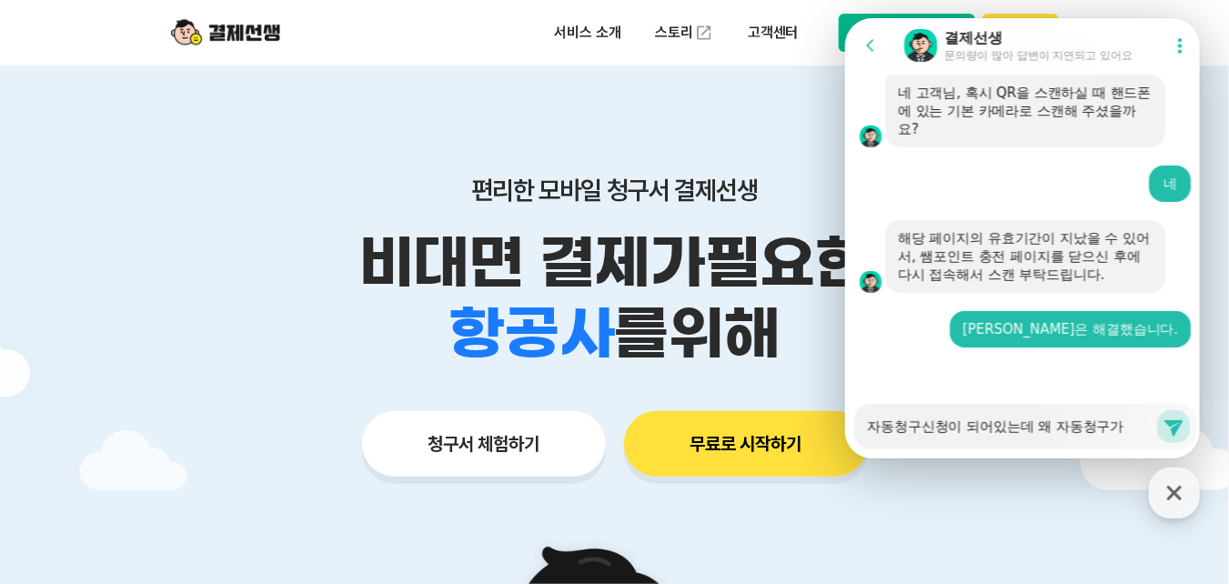
type textarea "x"
type textarea "자동청구신청이 되어있는데 왜 자동청구가"
type textarea "x"
type textarea "자동청구신청이 되어있는데 왜 자동청구가 ㅅ"
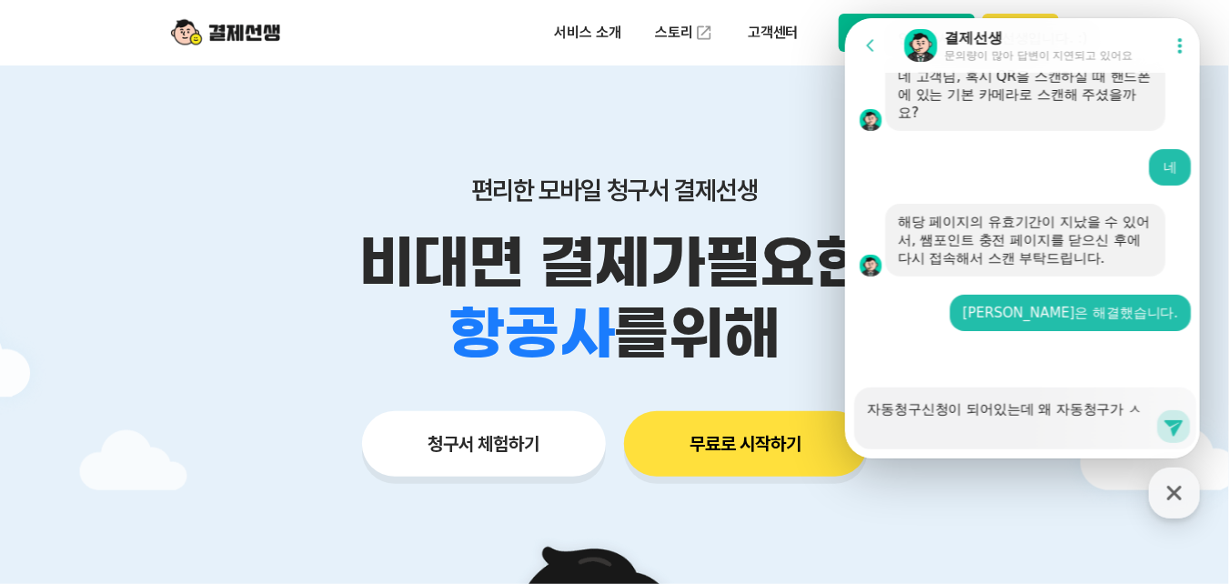
type textarea "x"
type textarea "자동청구신청이 되어있는데 왜 자동청구가 ㅅ;"
type textarea "x"
type textarea "자동청구신청이 되어있는데 왜 자동청구가 ㅅ;ㄹ"
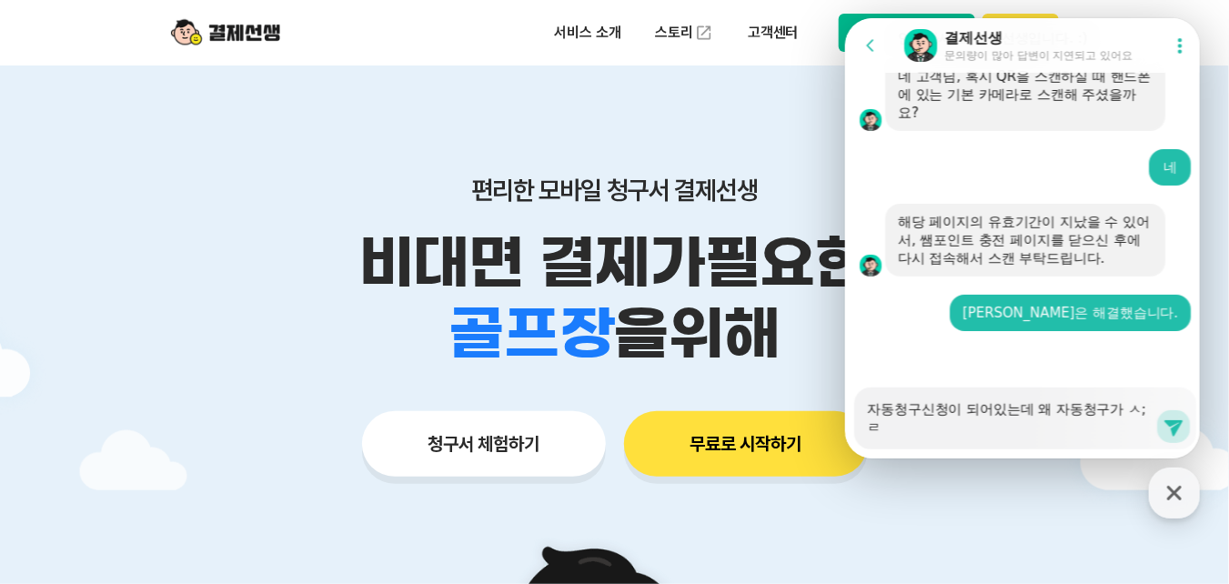
type textarea "x"
type textarea "자동청구신청이 되어있는데 왜 자동청구가 ㅅ;"
type textarea "x"
type textarea "자동청구신청이 되어있는데 왜 자동청구가 ㅅ"
type textarea "x"
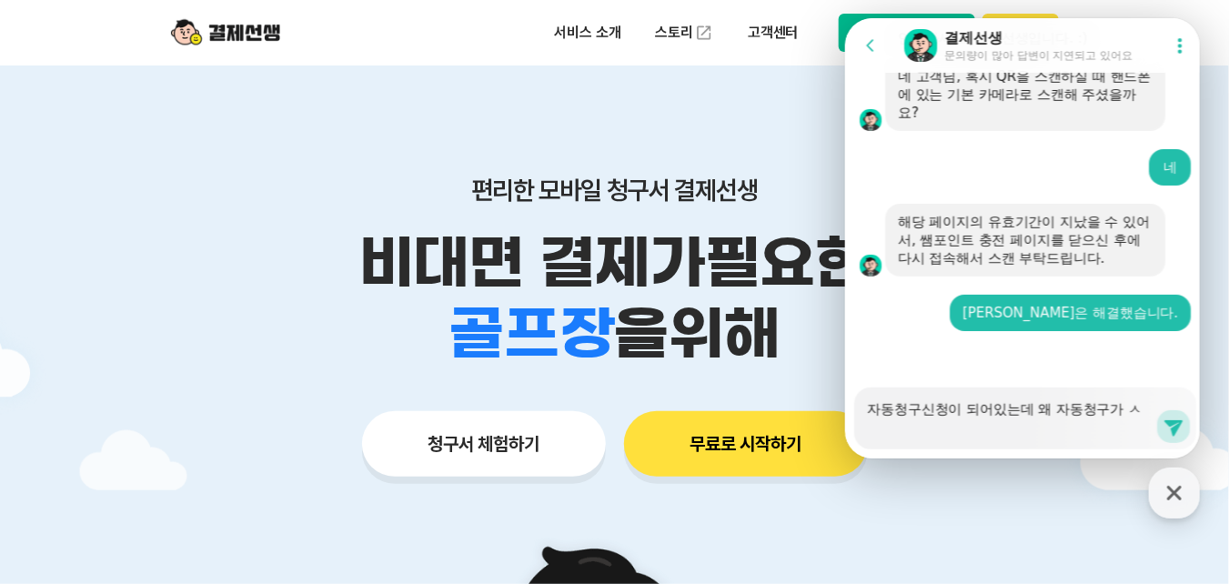
type textarea "자동청구신청이 되어있는데 왜 자동청구가"
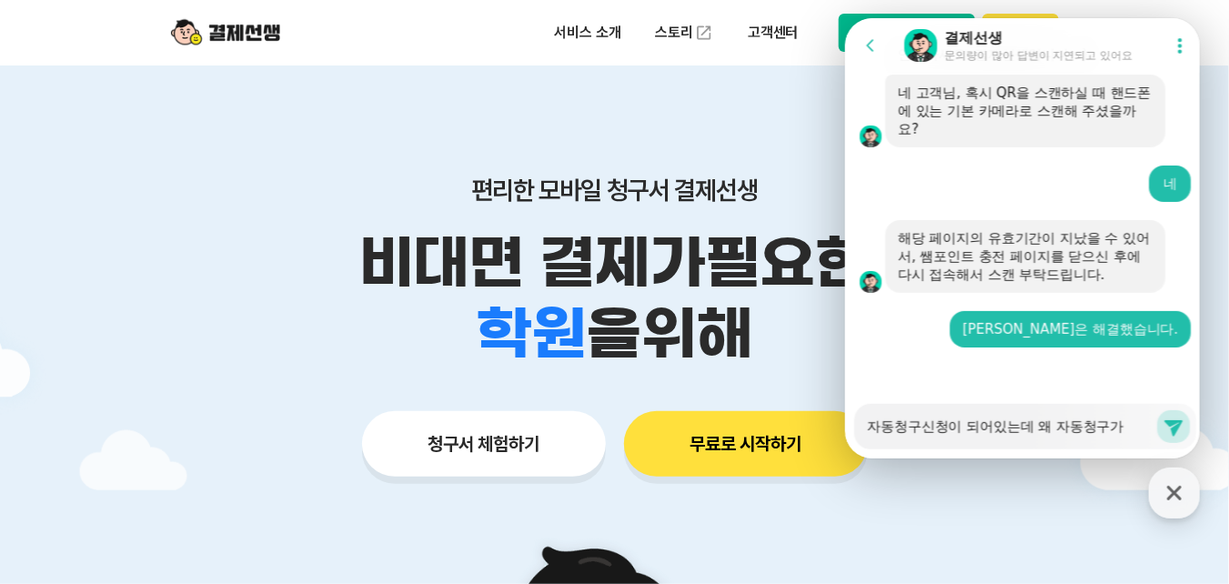
type textarea "x"
type textarea "자동청구신청이 되어있는데 왜 자동청구가 ㅅ"
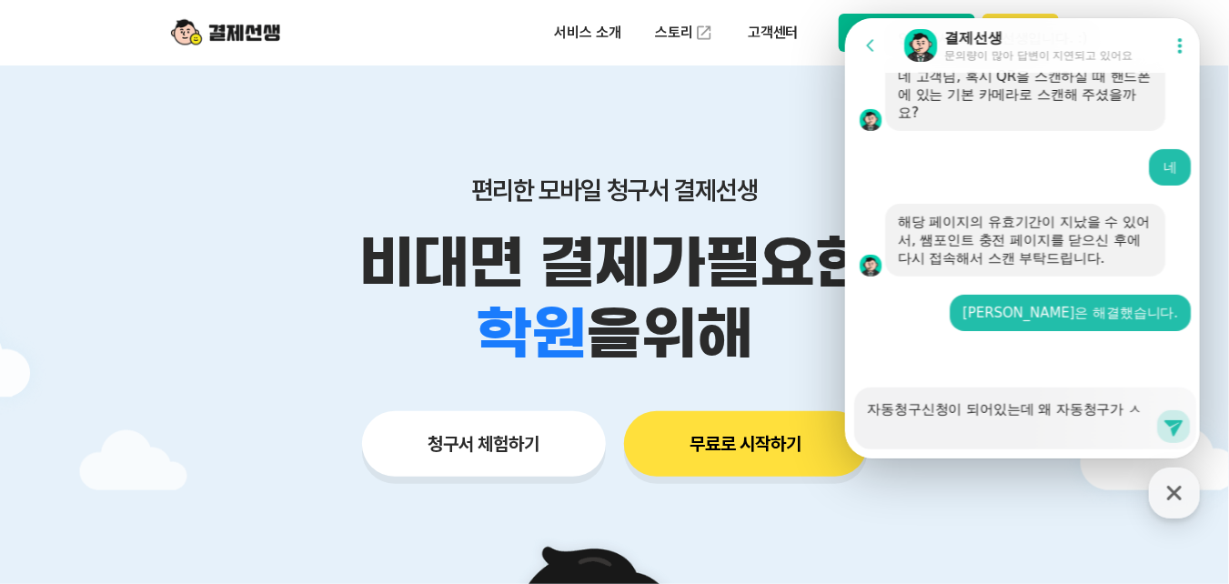
type textarea "x"
type textarea "자동청구신청이 되어있는데 왜 자동청구가 시"
type textarea "x"
type textarea "자동청구신청이 되어있는데 왜 자동청구가 실"
type textarea "x"
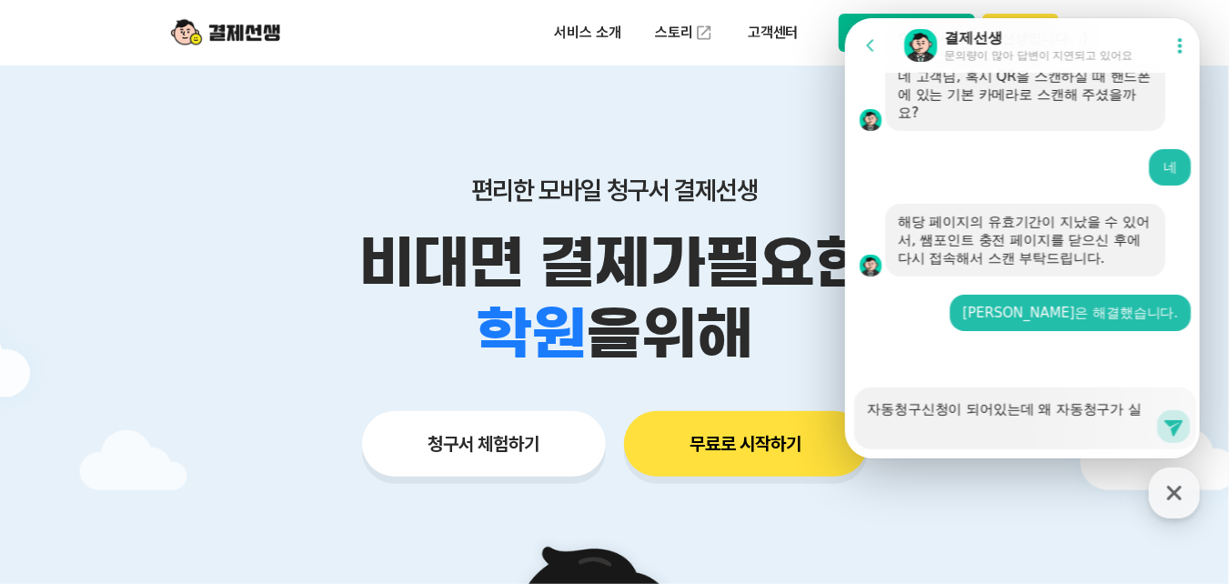
type textarea "자동청구신청이 되어있는데 왜 자동청구가 싪"
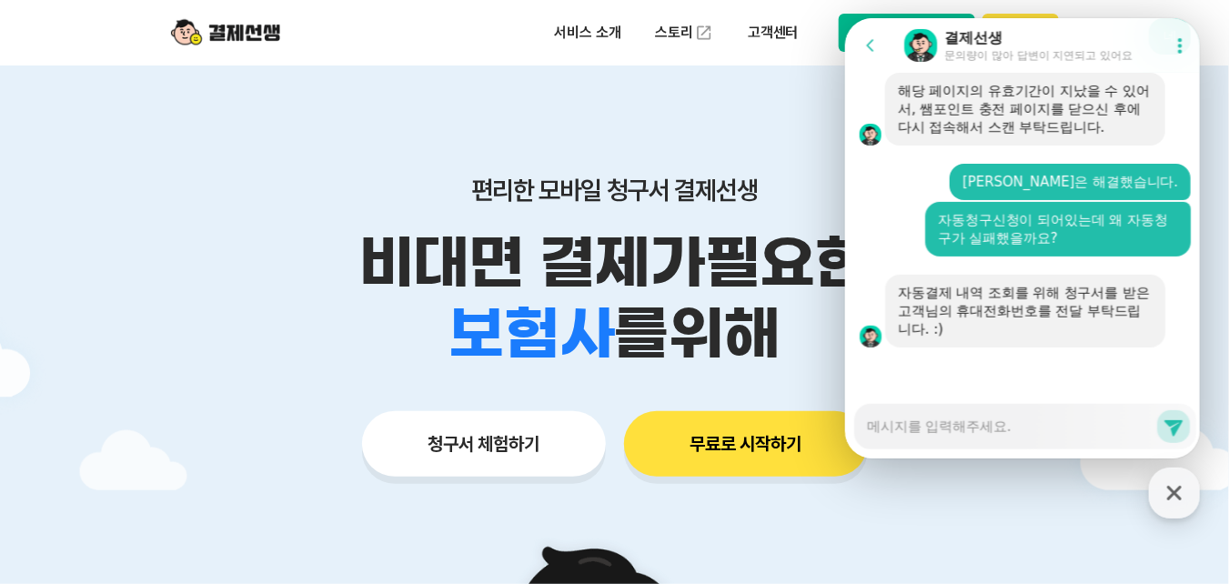
scroll to position [2969, 0]
